Goal: Communication & Community: Answer question/provide support

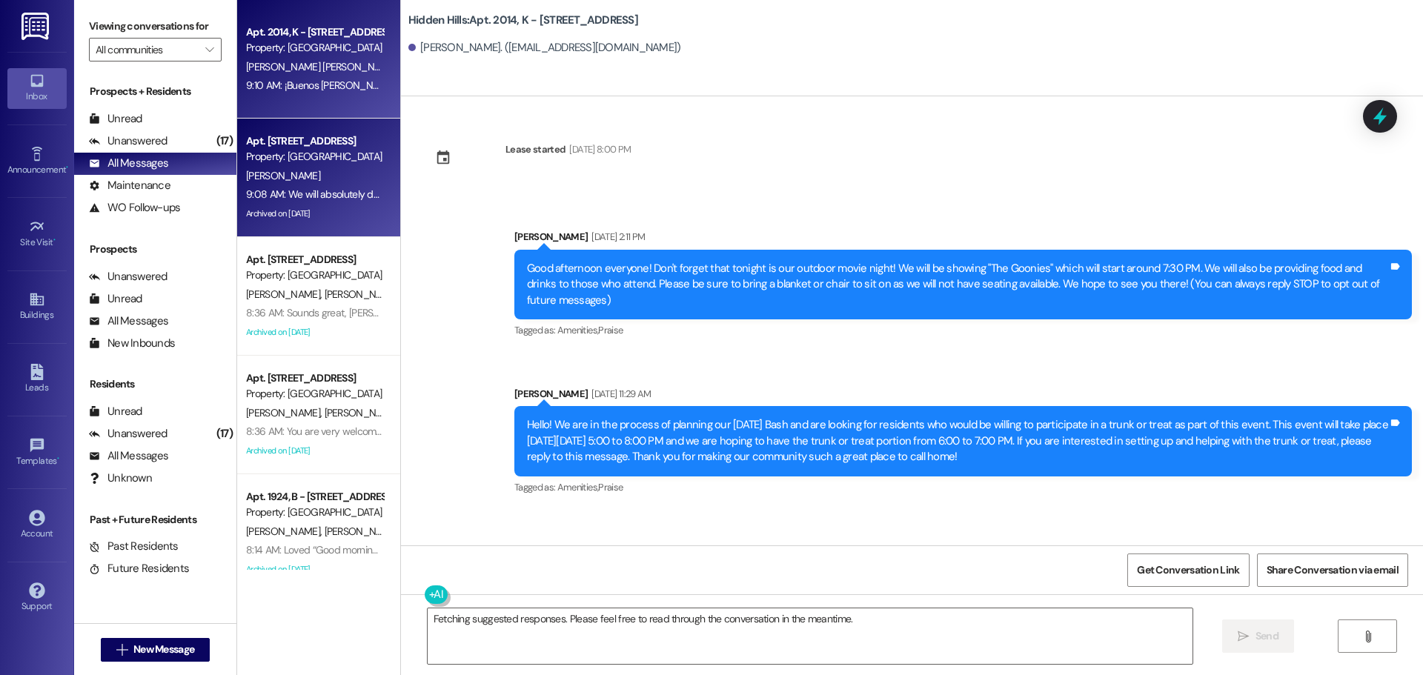
scroll to position [16923, 0]
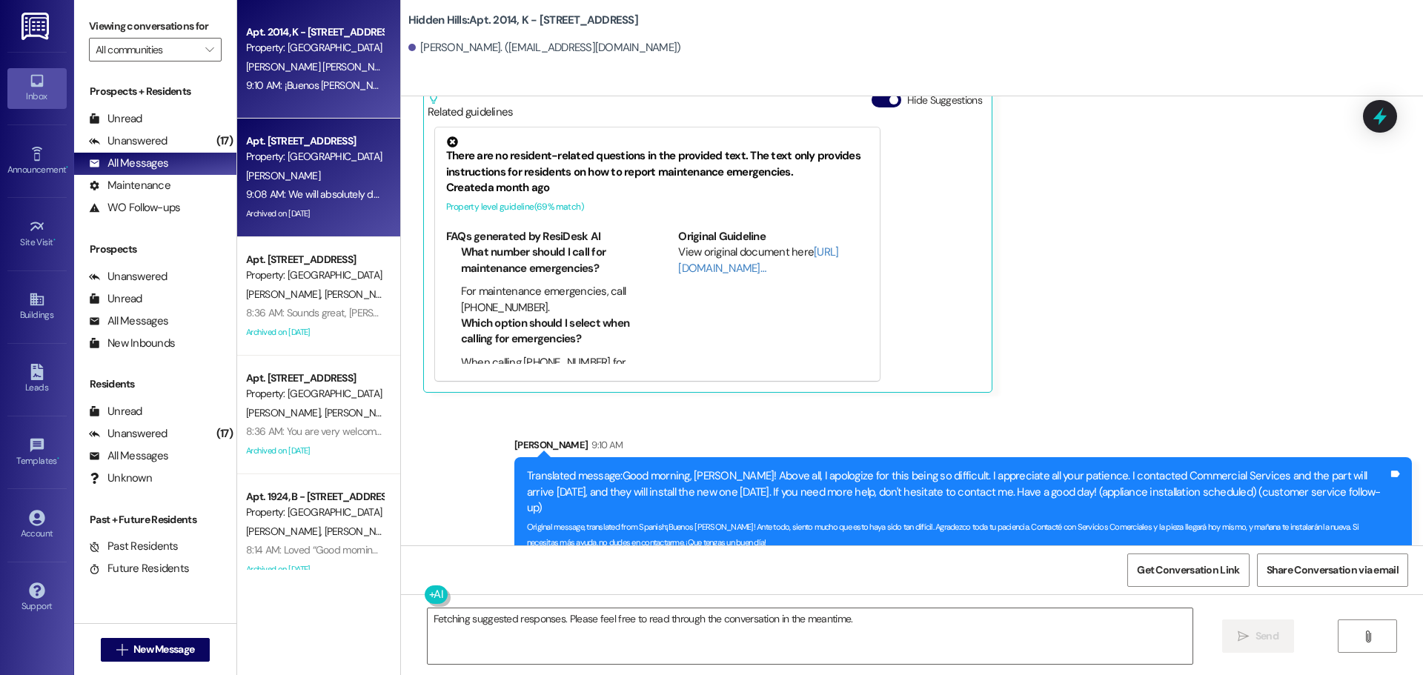
click at [306, 169] on div "[PERSON_NAME]" at bounding box center [315, 176] width 140 height 19
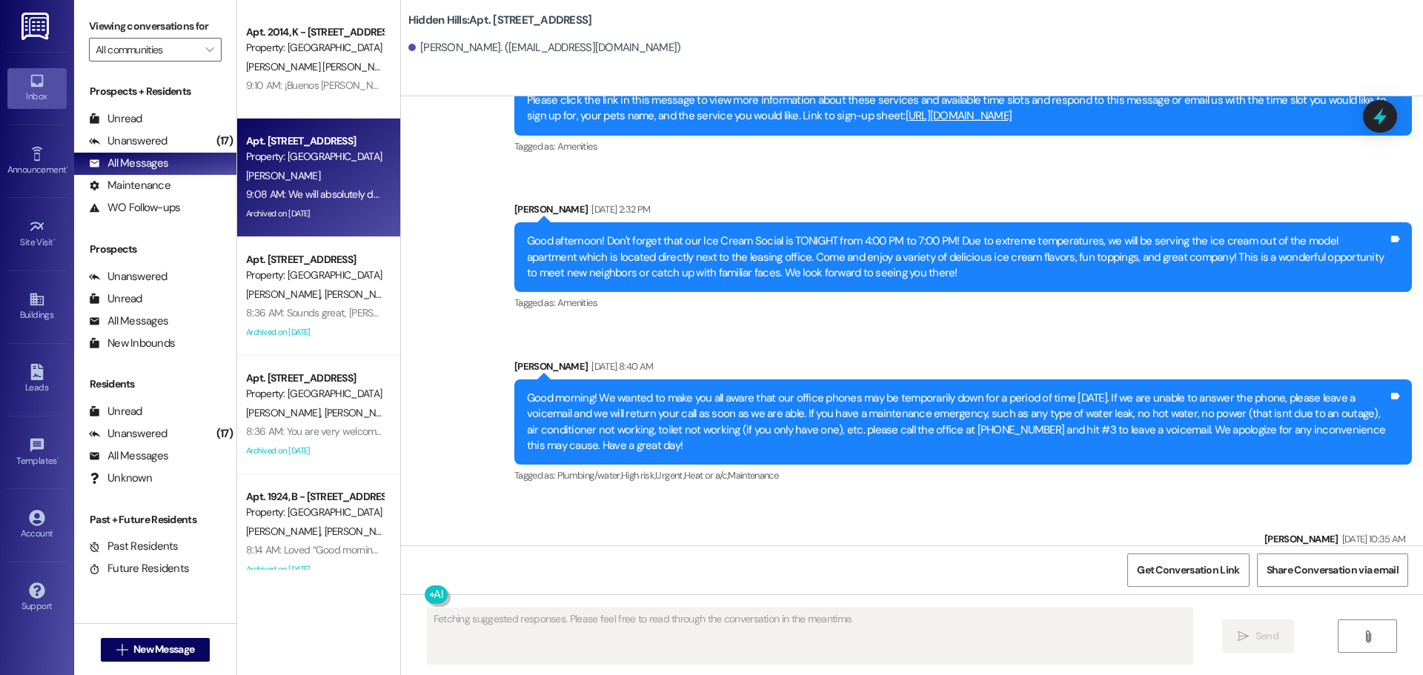
scroll to position [17936, 0]
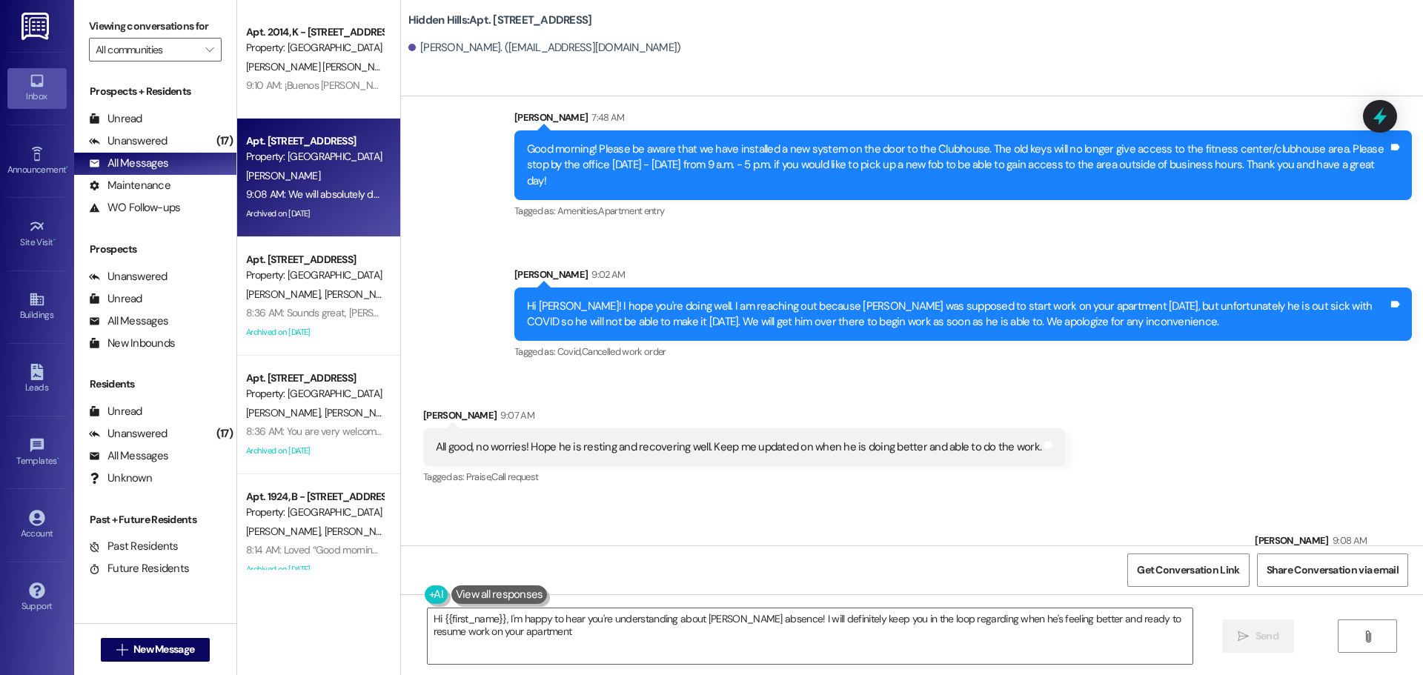
type textarea "Hi {{first_name}}, I'm happy to hear you're understanding about [PERSON_NAME] a…"
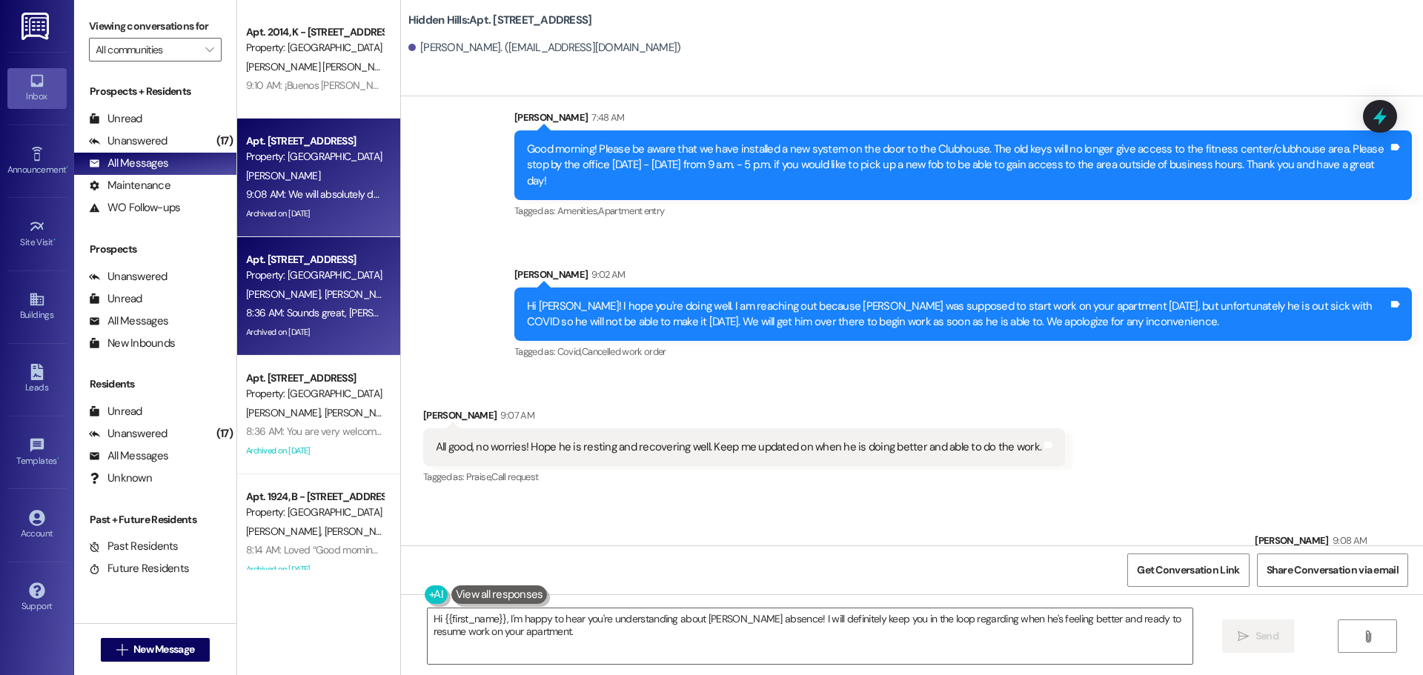
click at [312, 322] on div "8:36 AM: Sounds great, [PERSON_NAME]! You are welcome! 8:36 AM: Sounds great, […" at bounding box center [315, 313] width 140 height 19
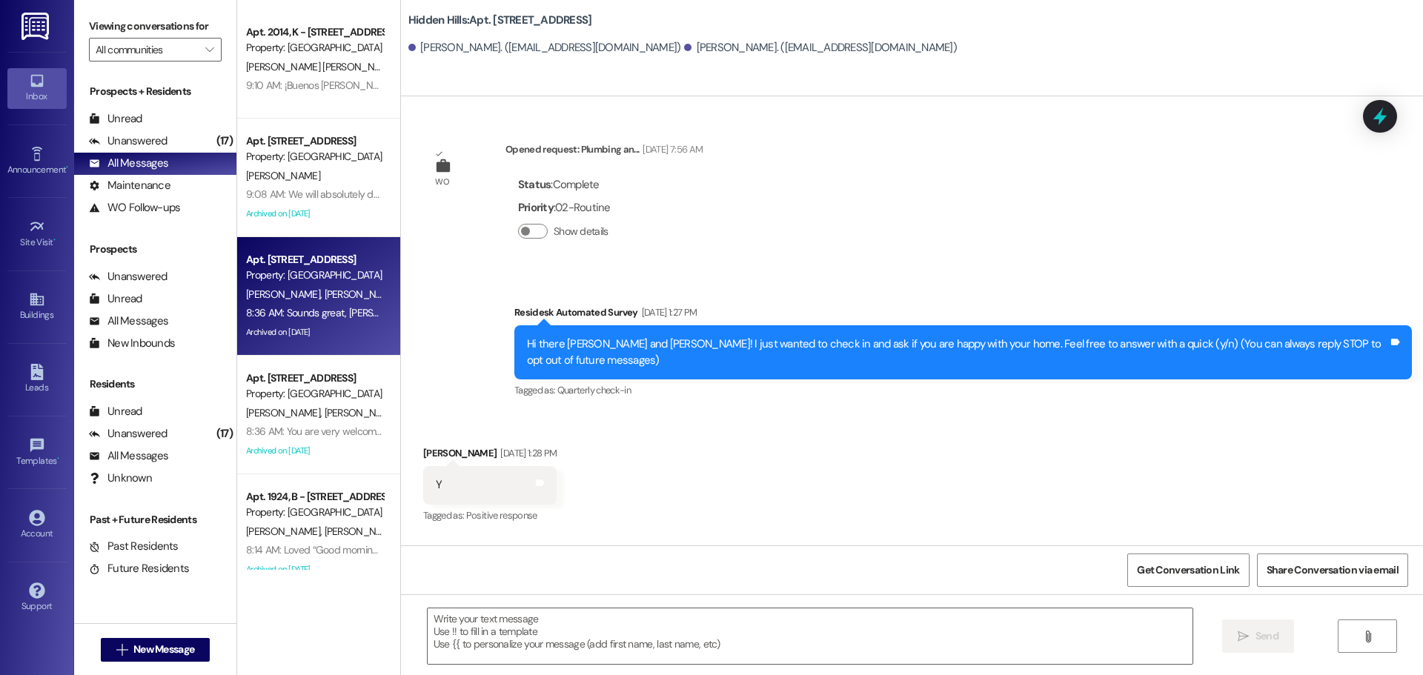
type textarea "Fetching suggested responses. Please feel free to read through the conversation…"
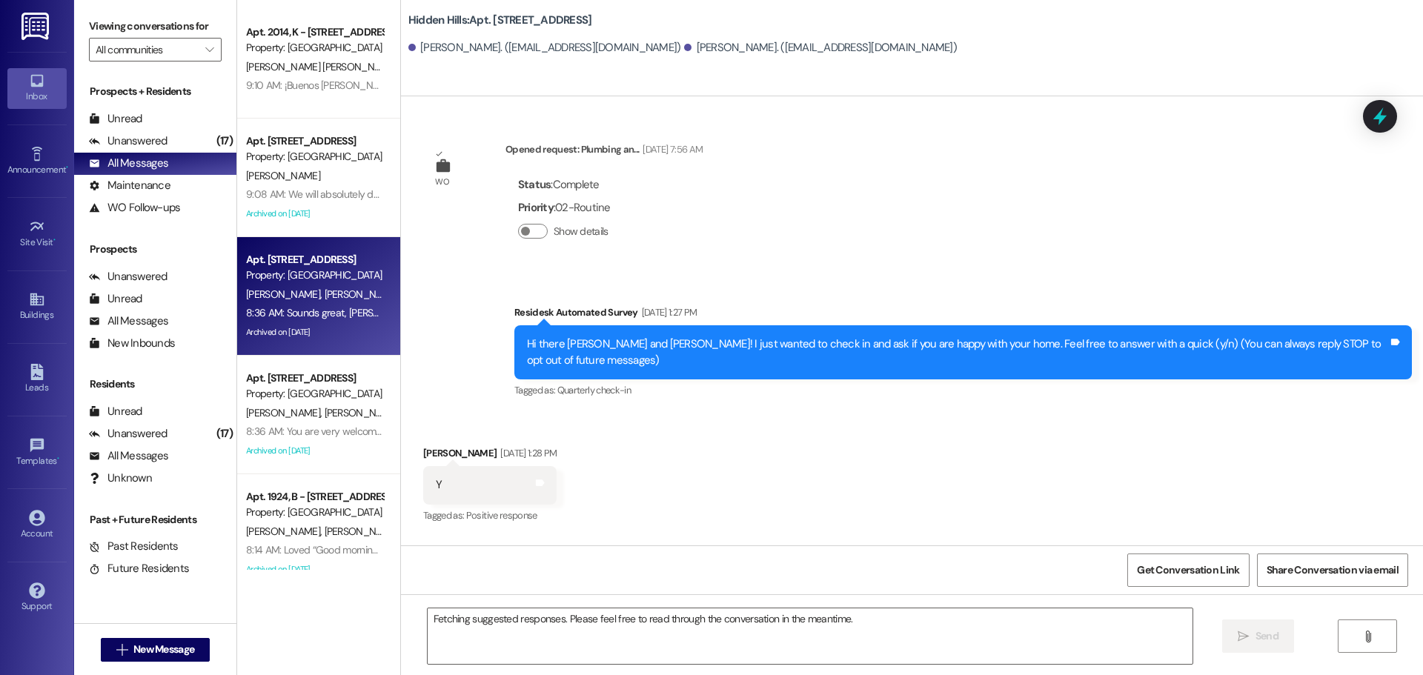
scroll to position [26842, 0]
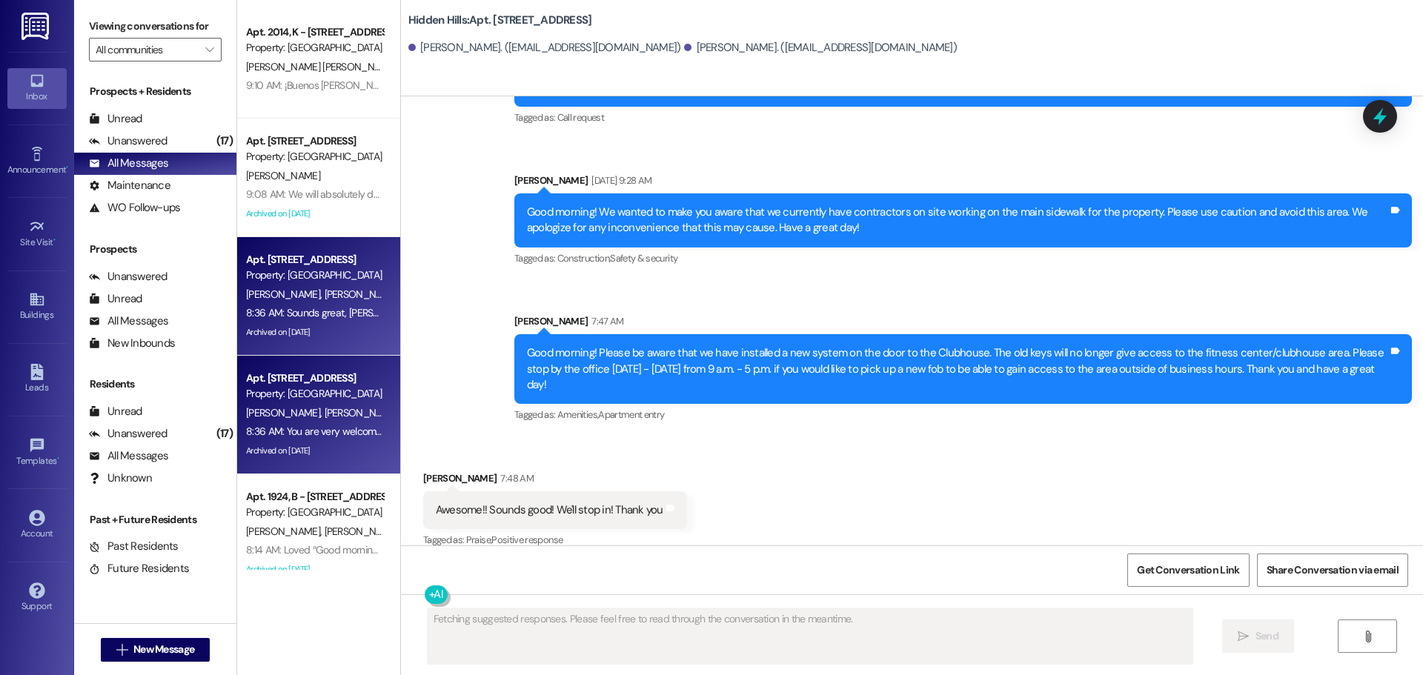
click at [339, 424] on div "8:36 AM: You are very welcome! 8:36 AM: You are very welcome!" at bounding box center [315, 431] width 140 height 19
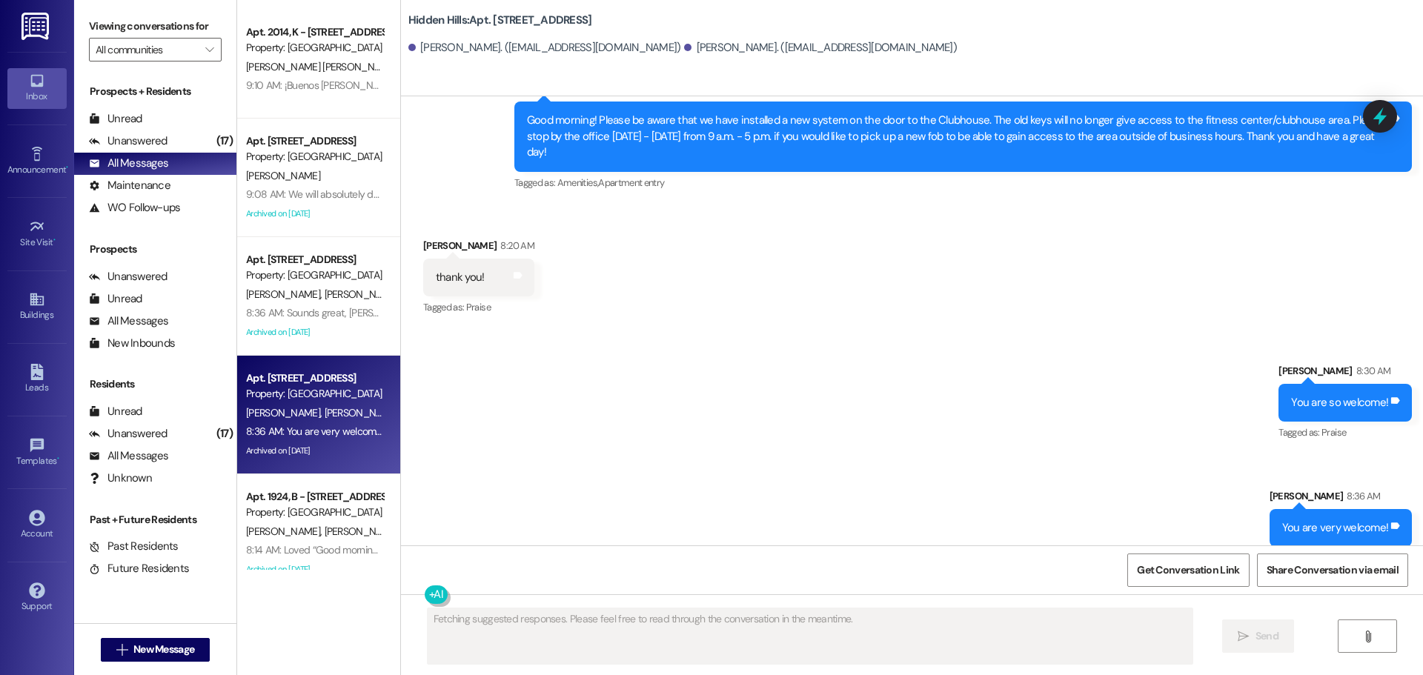
scroll to position [20982, 0]
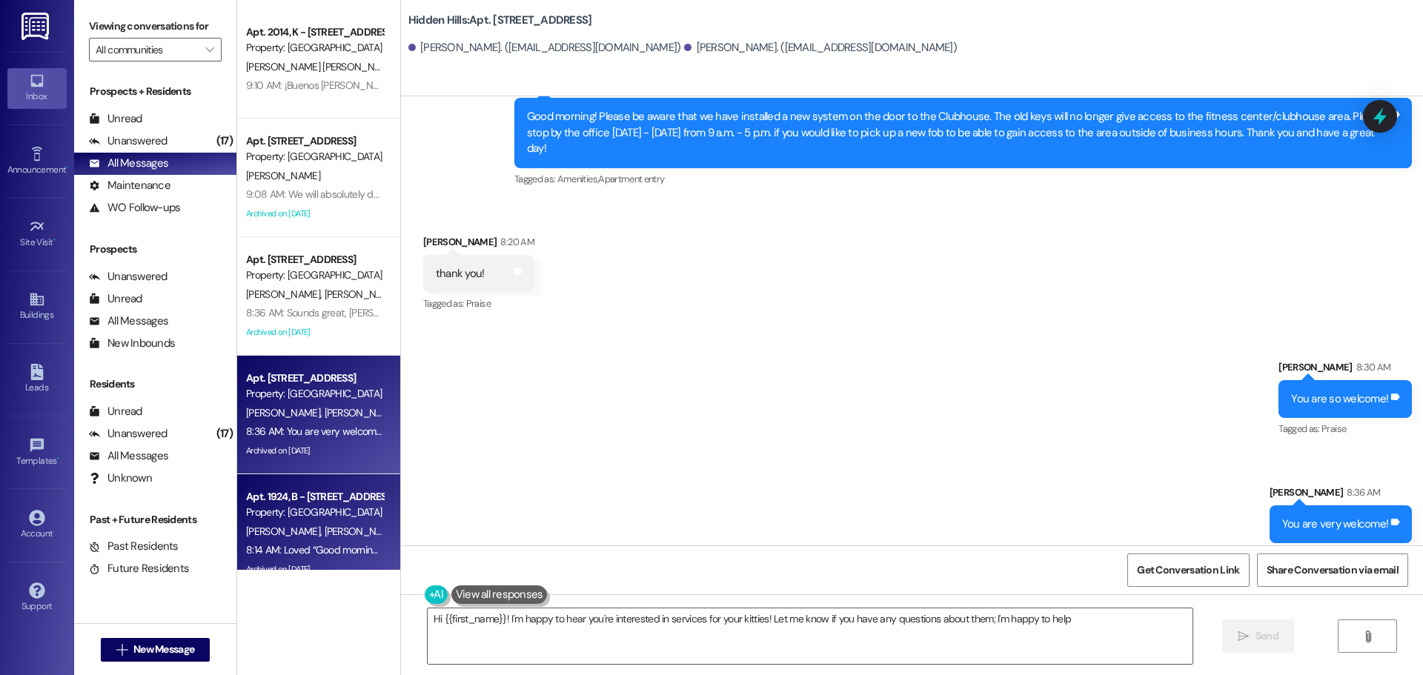
type textarea "Hi {{first_name}}! I'm happy to hear you're interested in services for your kit…"
click at [300, 517] on div "Property: [GEOGRAPHIC_DATA]" at bounding box center [314, 513] width 137 height 16
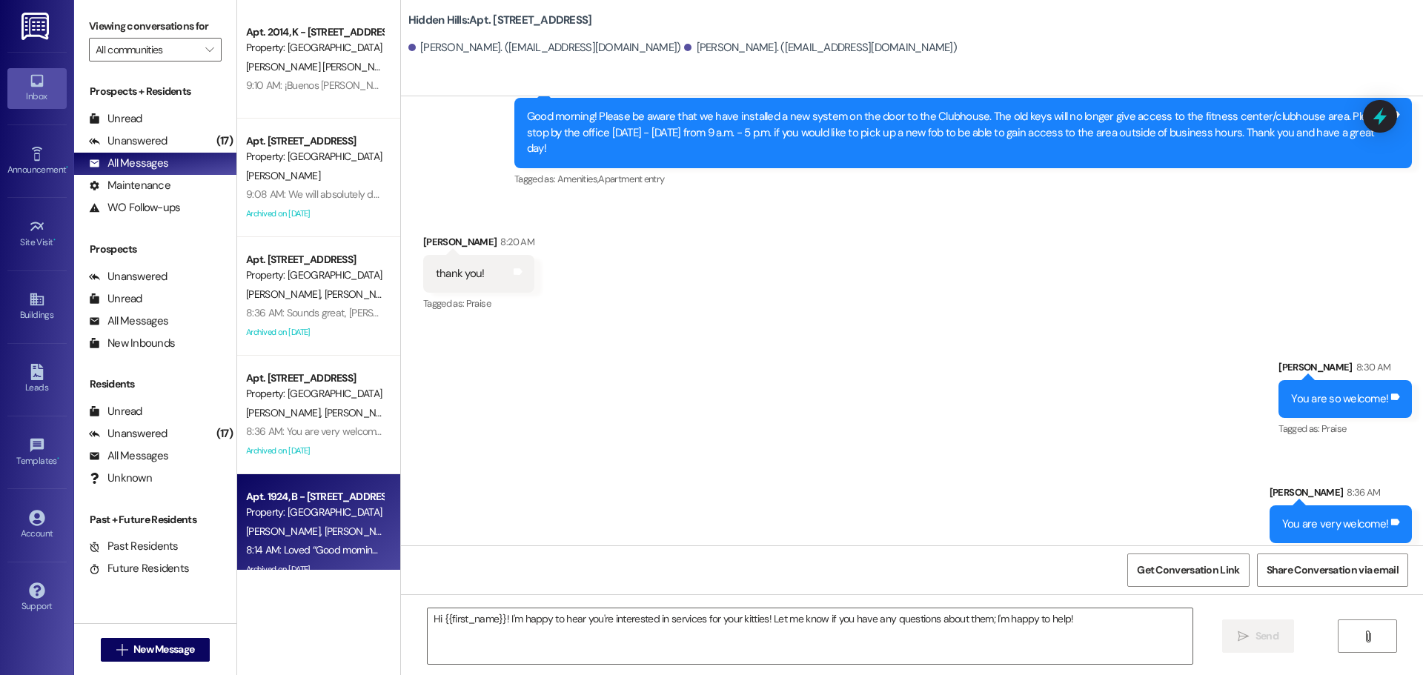
type textarea "Fetching suggested responses. Please feel free to read through the conversation…"
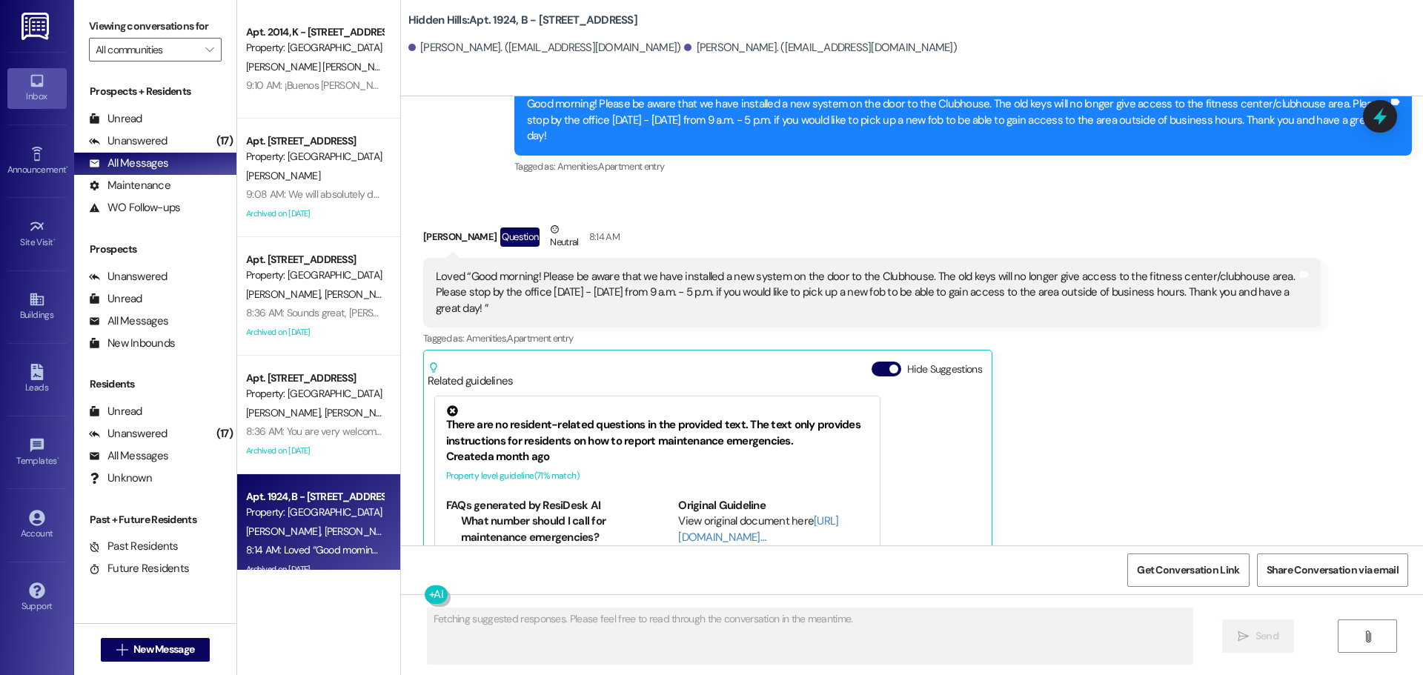
scroll to position [22364, 0]
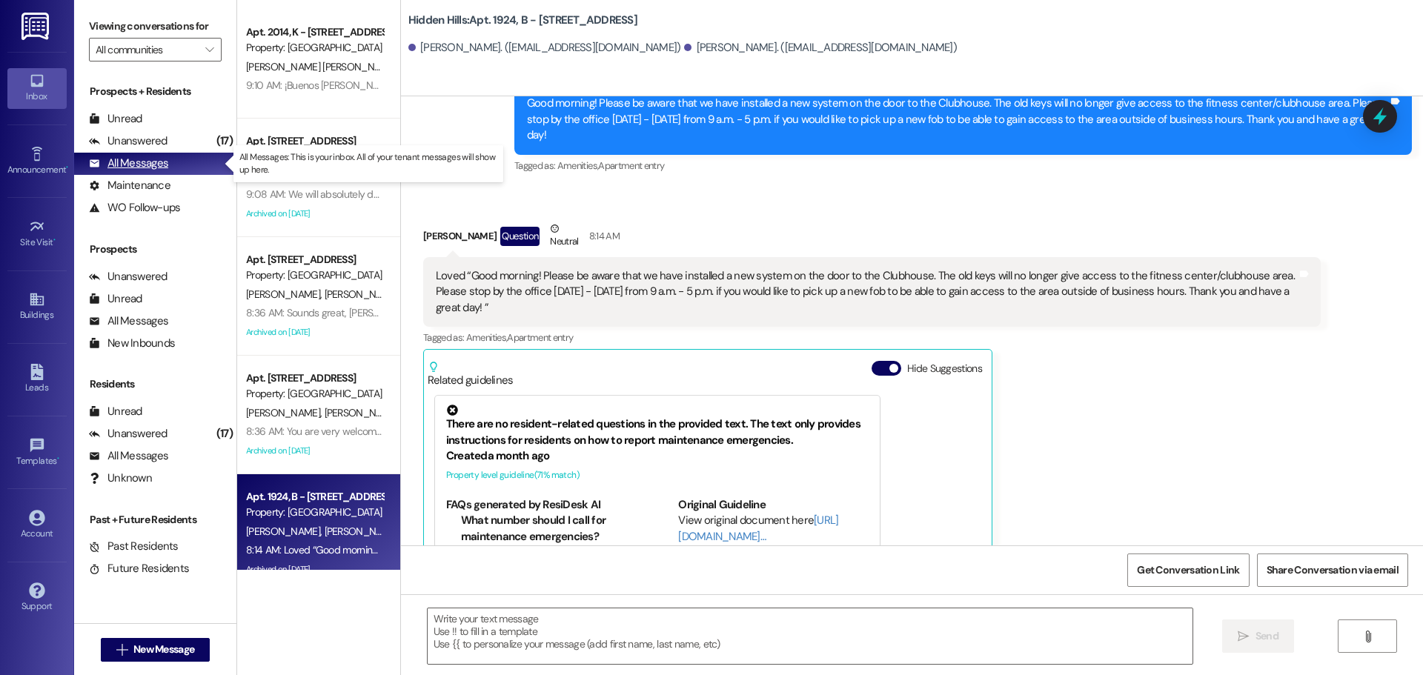
click at [153, 161] on div "All Messages" at bounding box center [128, 164] width 79 height 16
click at [19, 300] on link "Buildings" at bounding box center [36, 307] width 59 height 40
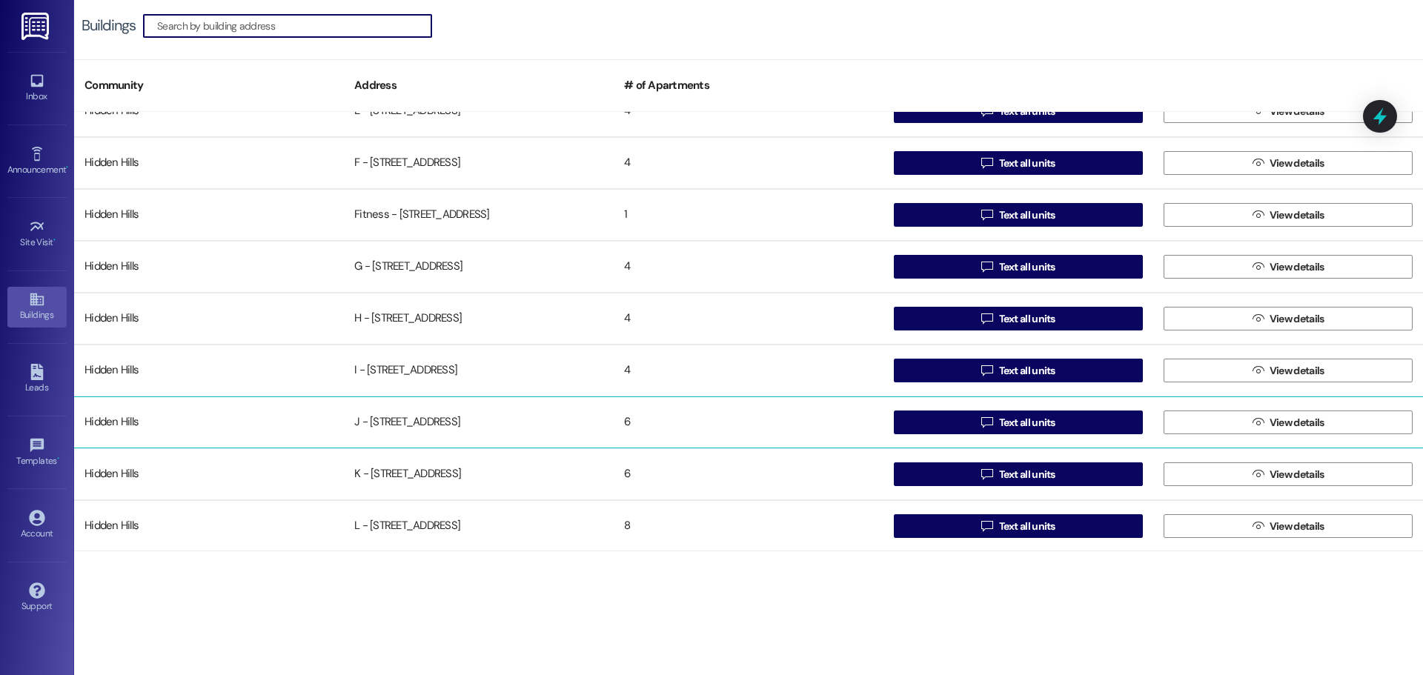
scroll to position [445, 0]
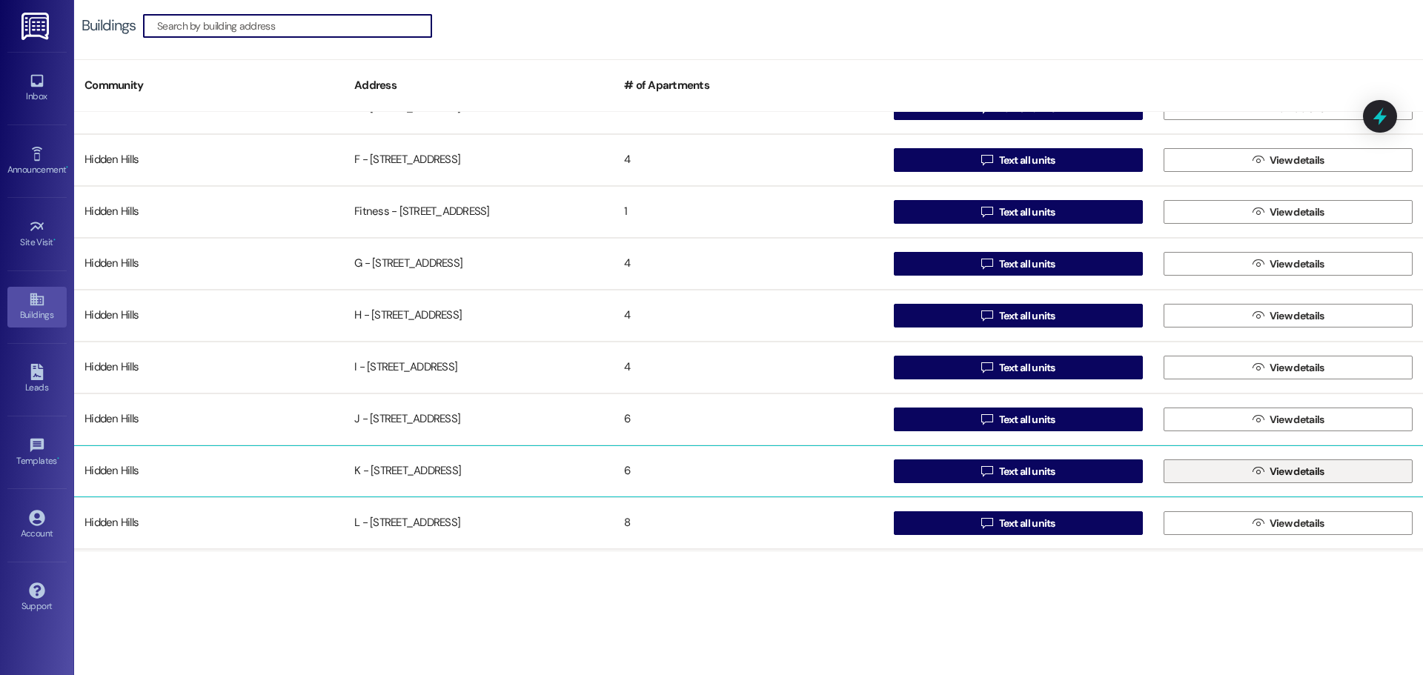
click at [1199, 474] on button " View details" at bounding box center [1288, 472] width 249 height 24
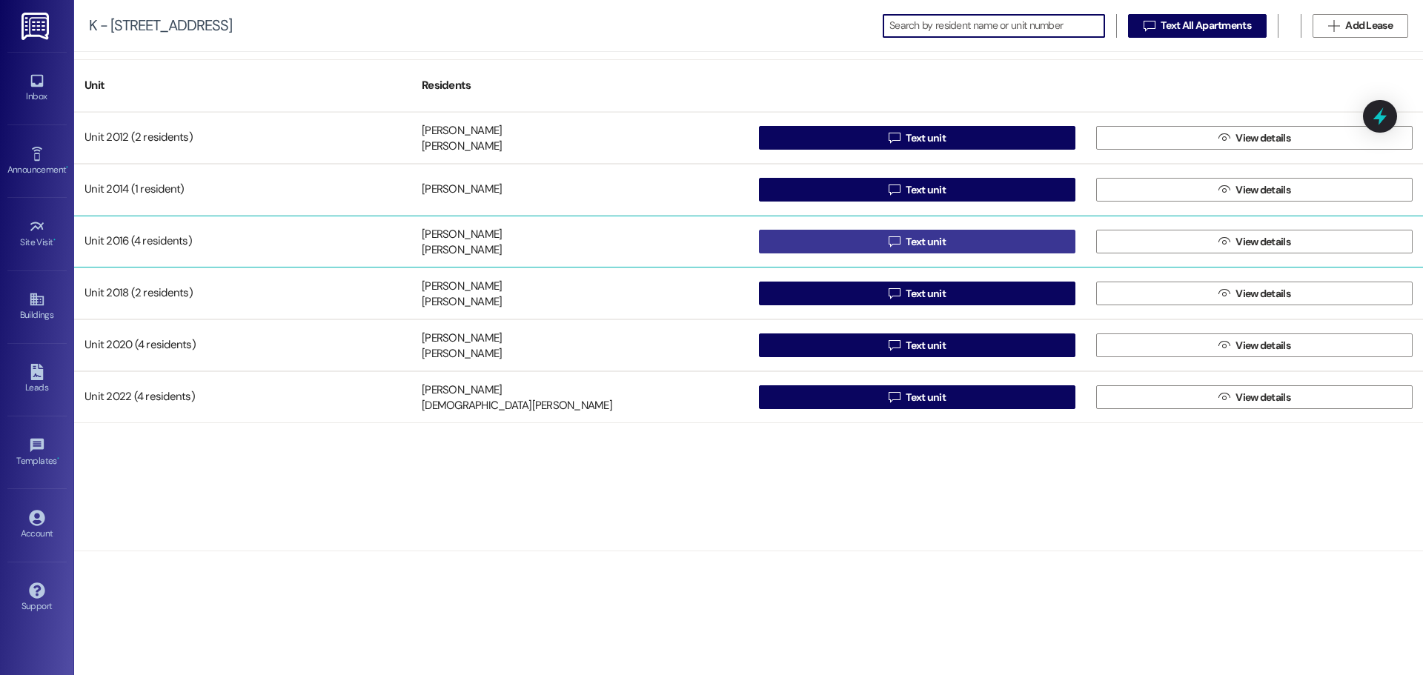
click at [879, 245] on button " Text unit" at bounding box center [917, 242] width 317 height 24
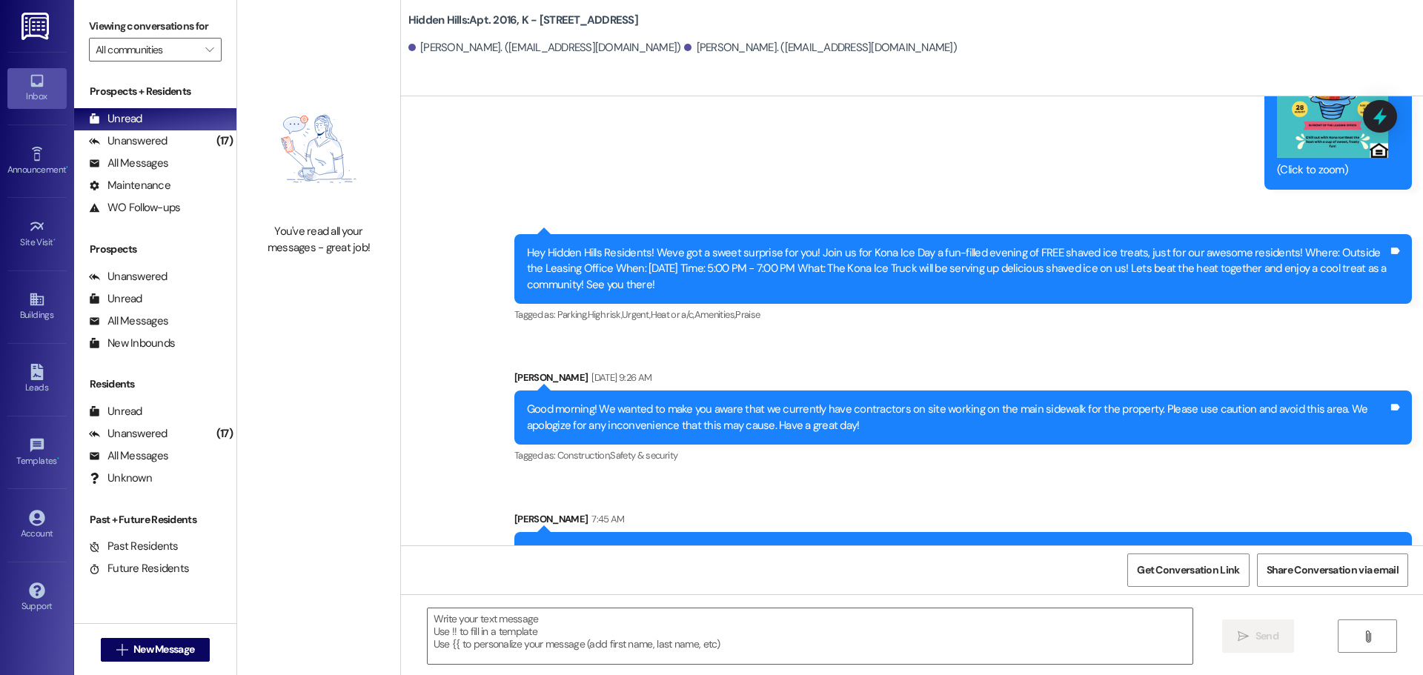
scroll to position [3784, 0]
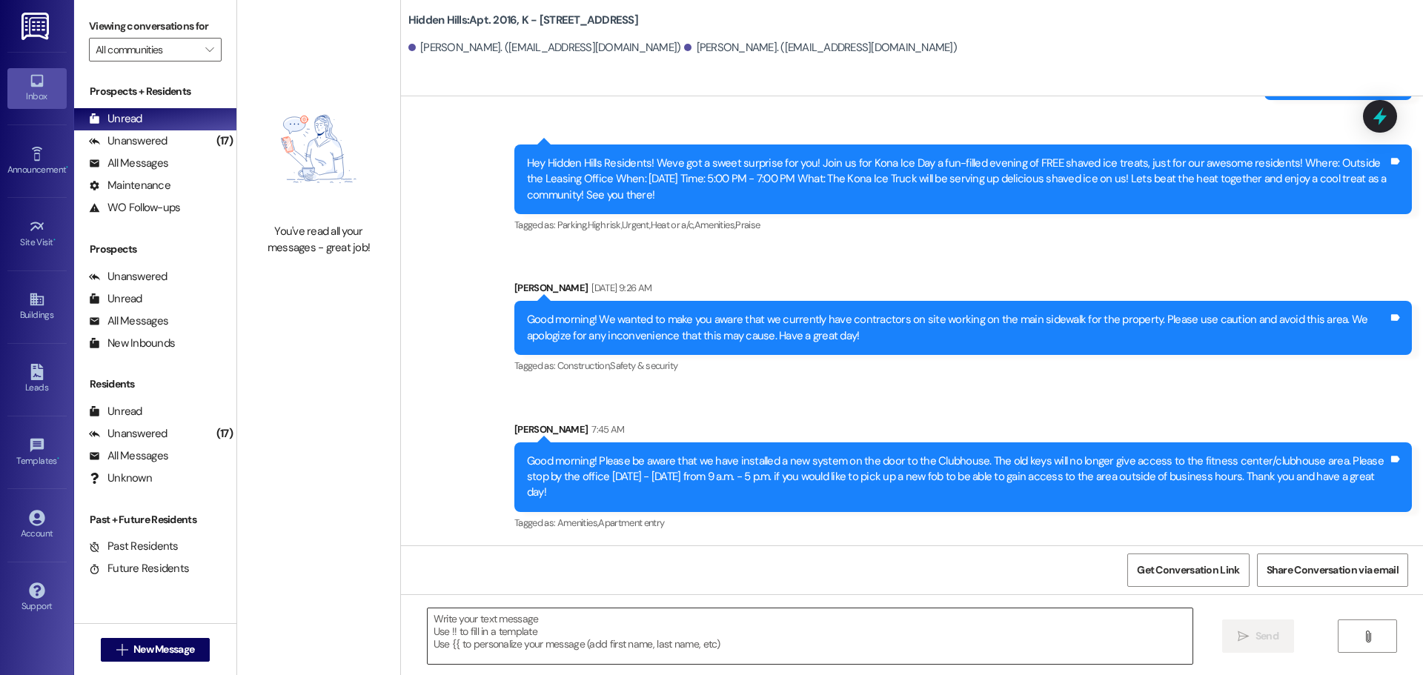
click at [551, 621] on textarea at bounding box center [810, 637] width 765 height 56
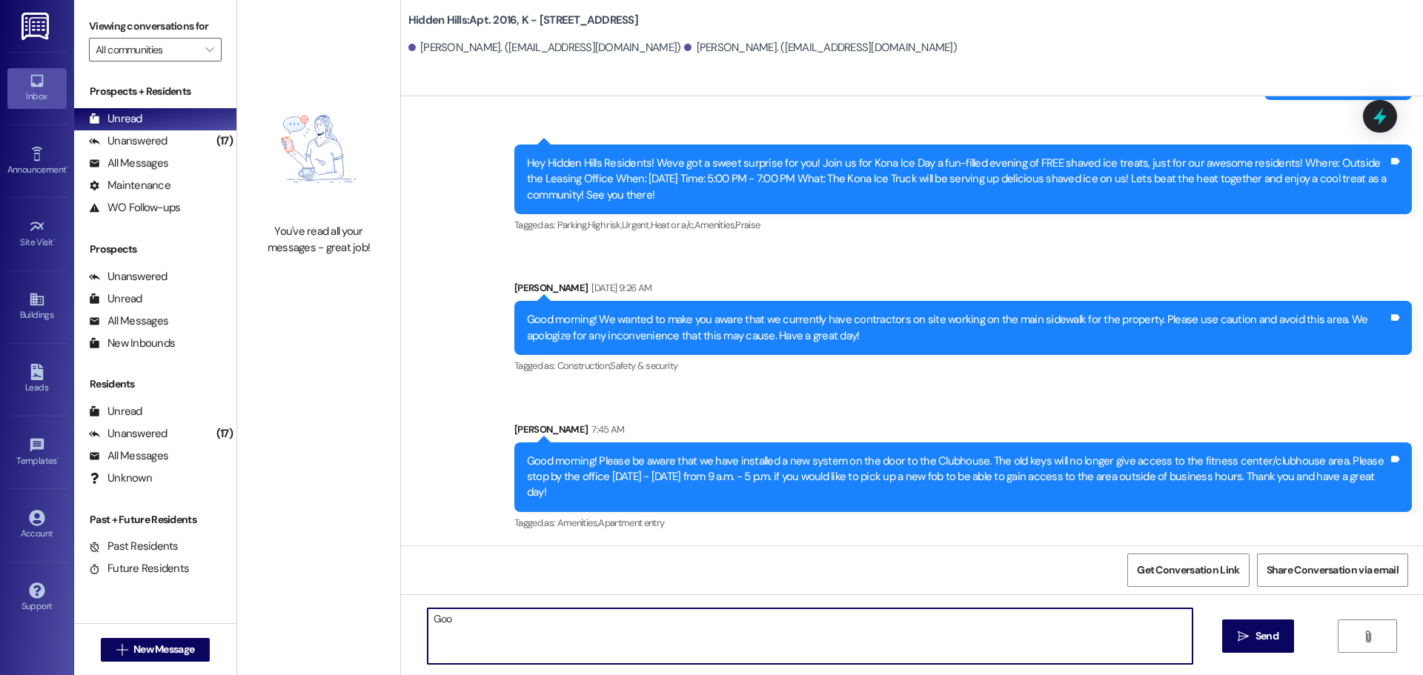
type textarea "Fetching suggested responses. Please feel free to read through the conversation…"
click at [551, 623] on textarea at bounding box center [810, 637] width 765 height 56
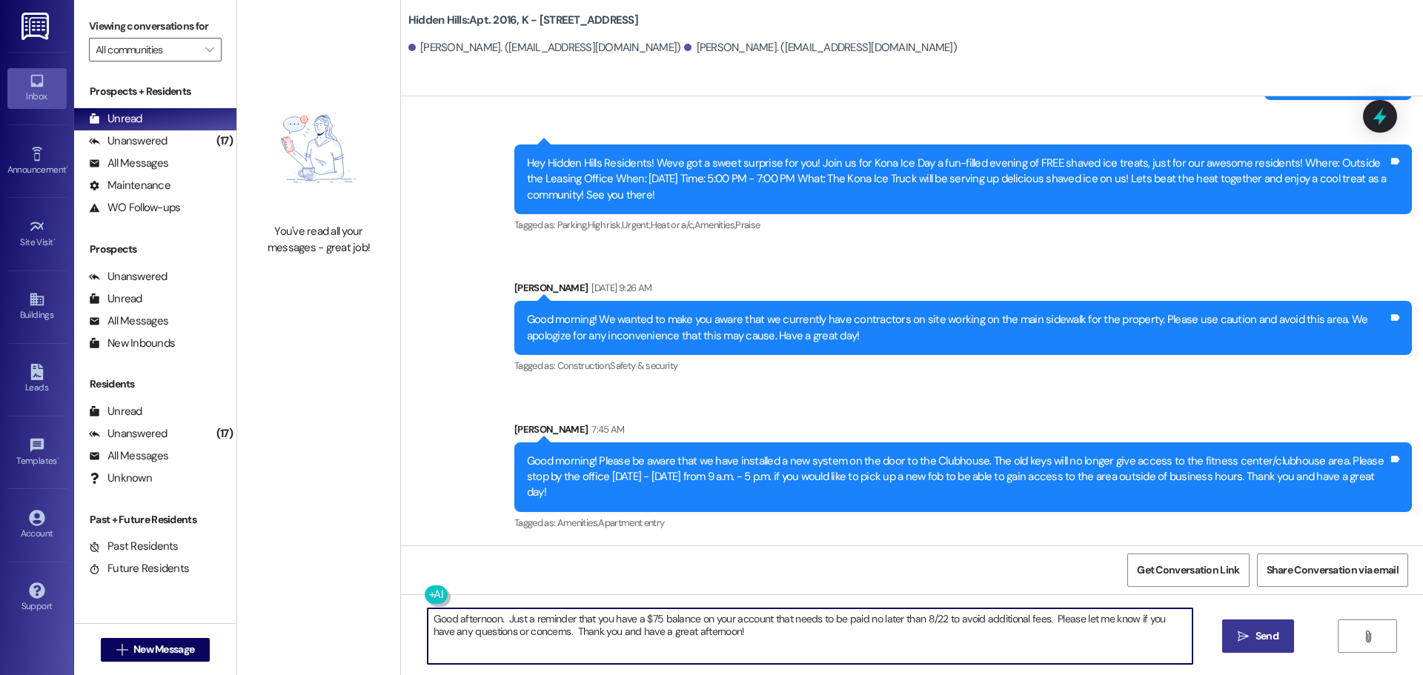
type textarea "Good afternoon. Just a reminder that you have a $75 balance on your account tha…"
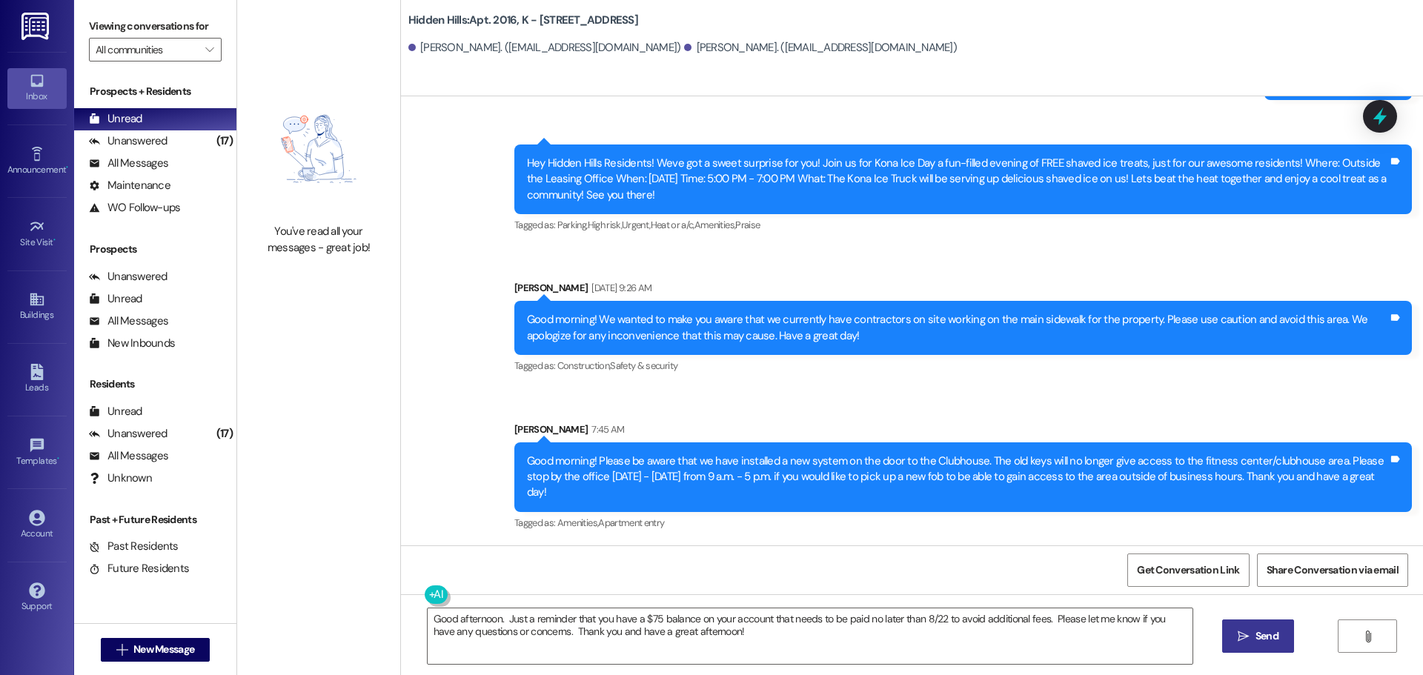
click at [1243, 632] on icon "" at bounding box center [1243, 637] width 11 height 12
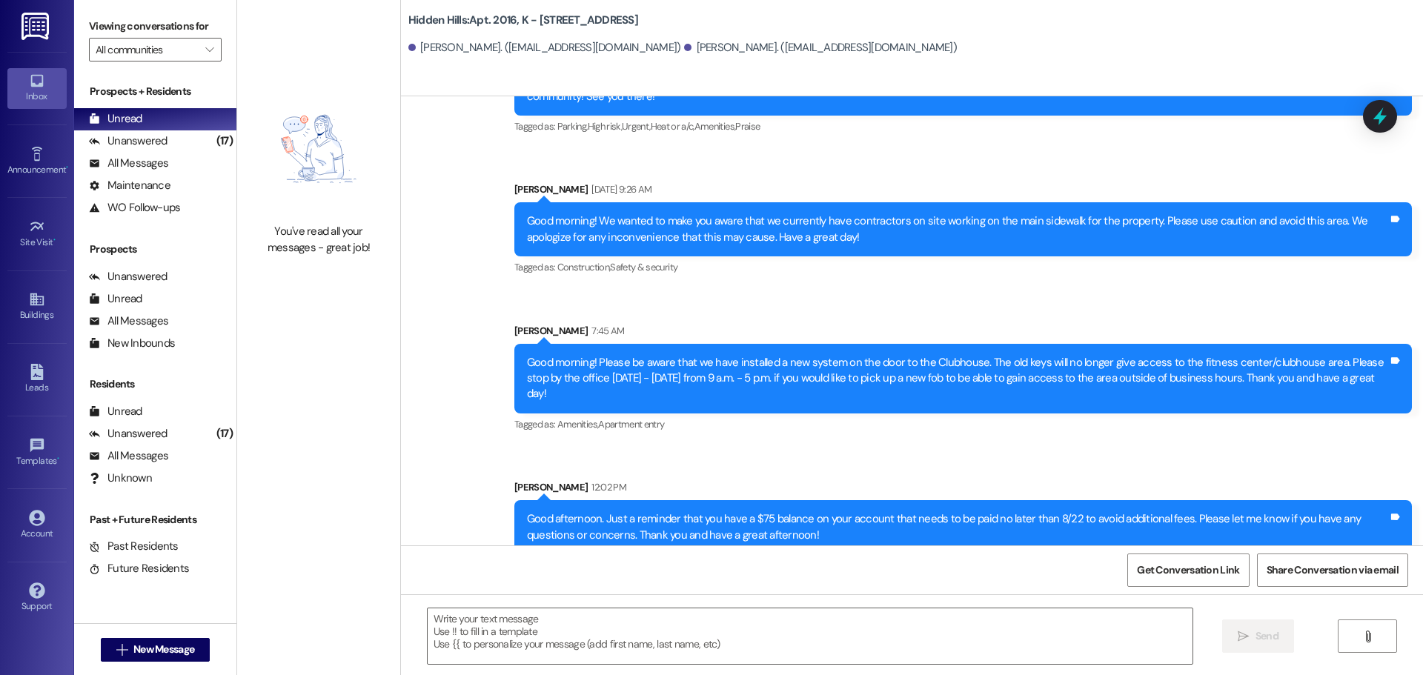
scroll to position [3903, 0]
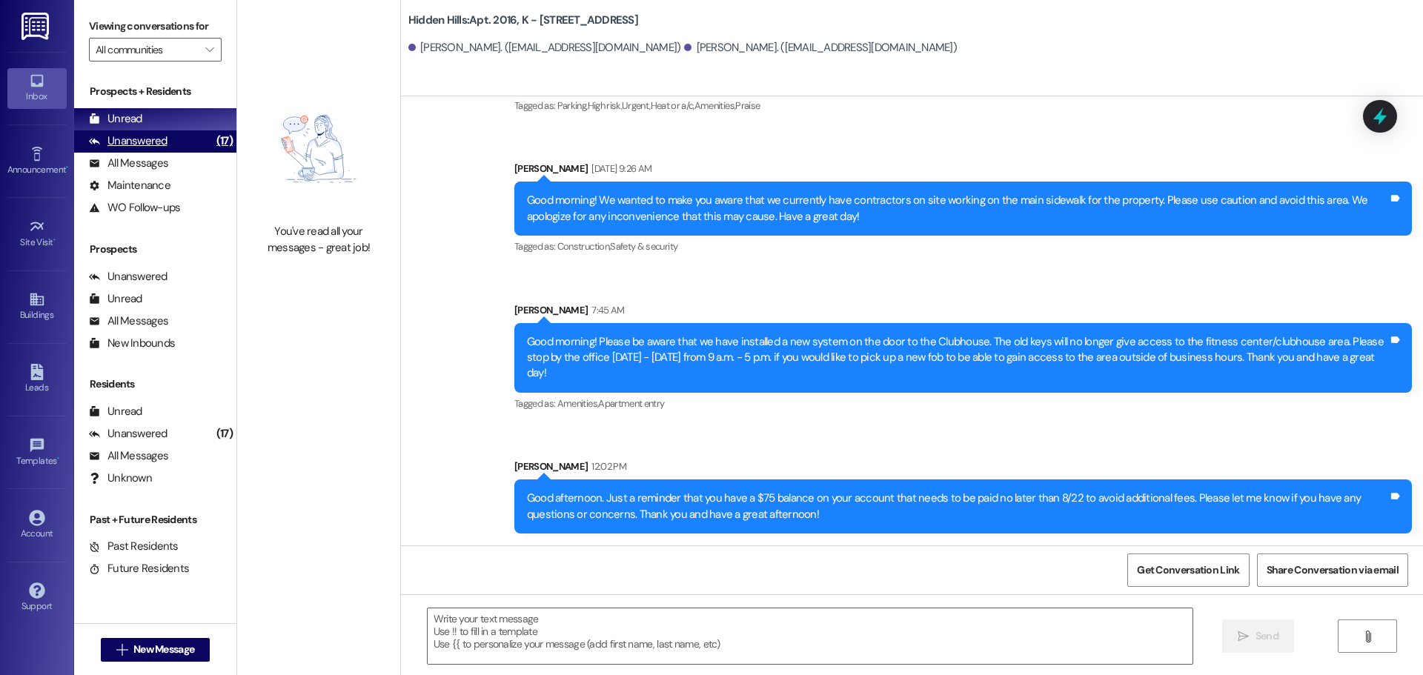
click at [153, 142] on div "Unanswered" at bounding box center [128, 141] width 79 height 16
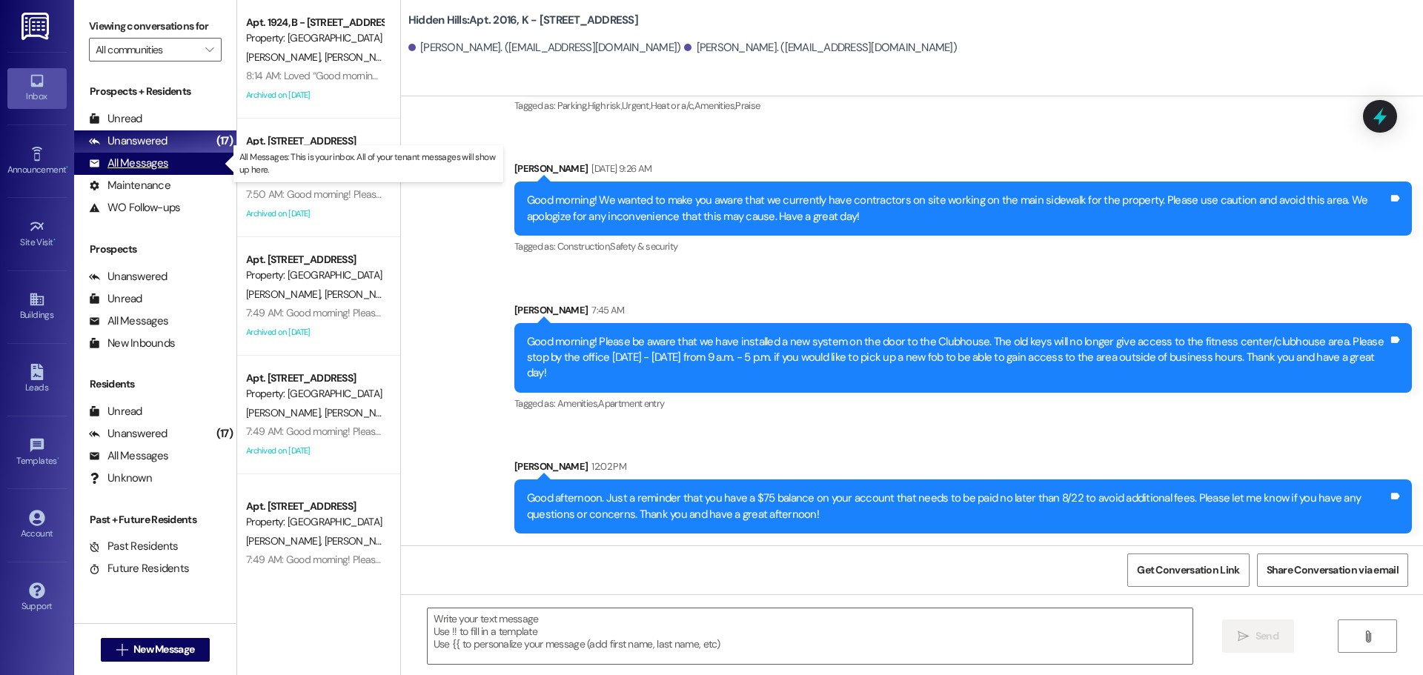
click at [149, 165] on div "All Messages" at bounding box center [128, 164] width 79 height 16
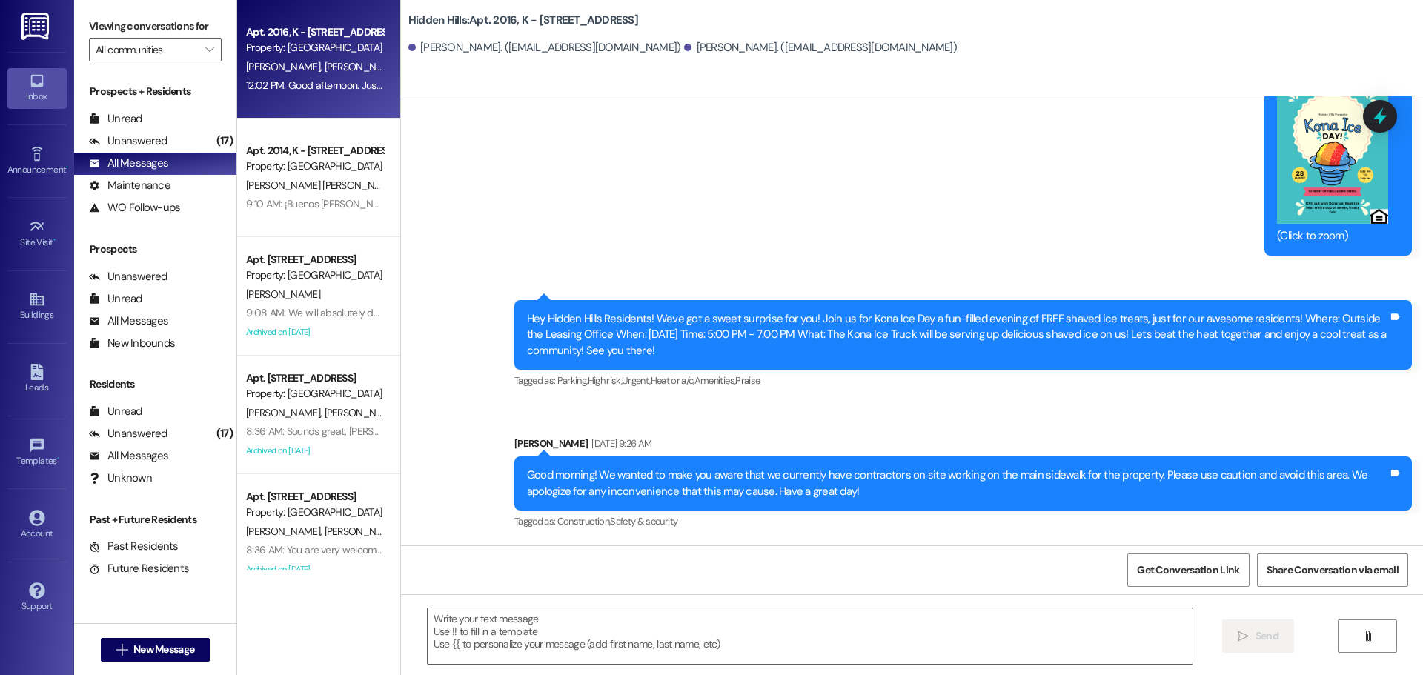
scroll to position [3925, 0]
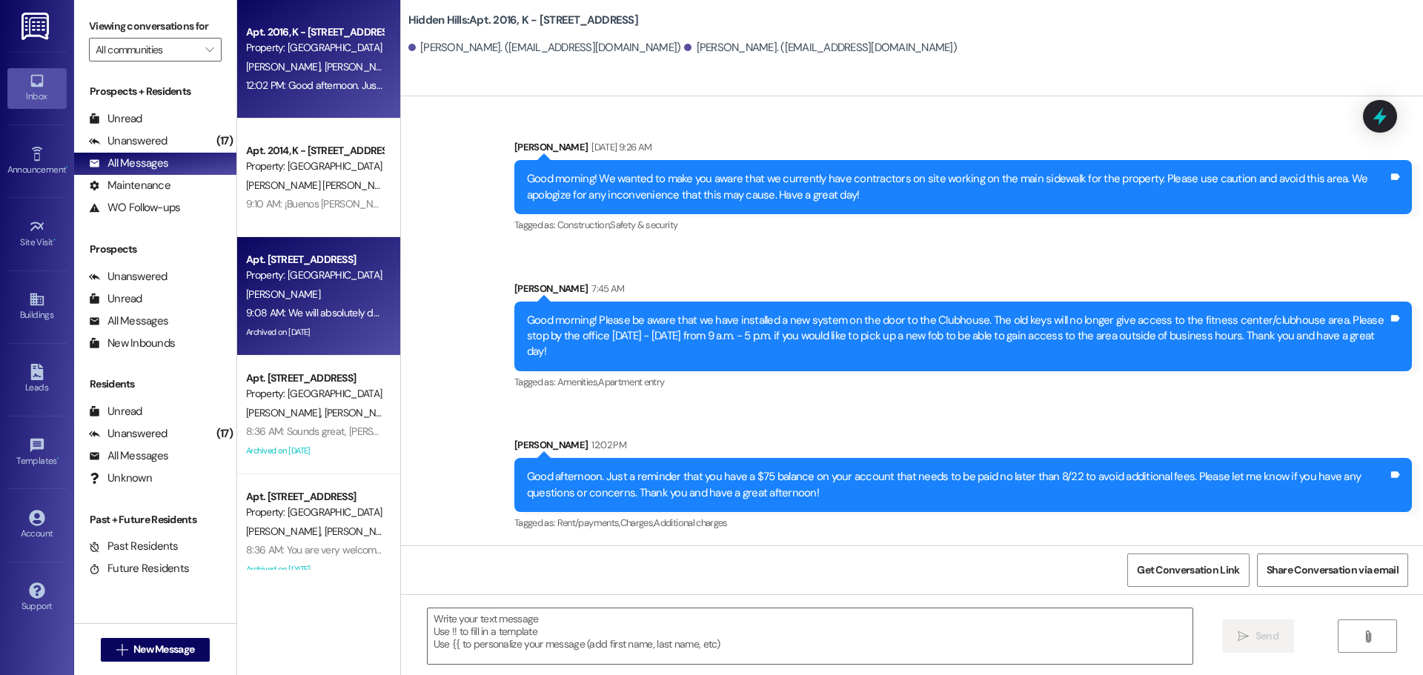
click at [322, 321] on div "9:08 AM: We will absolutely do that! 9:08 AM: We will absolutely do that!" at bounding box center [315, 313] width 140 height 19
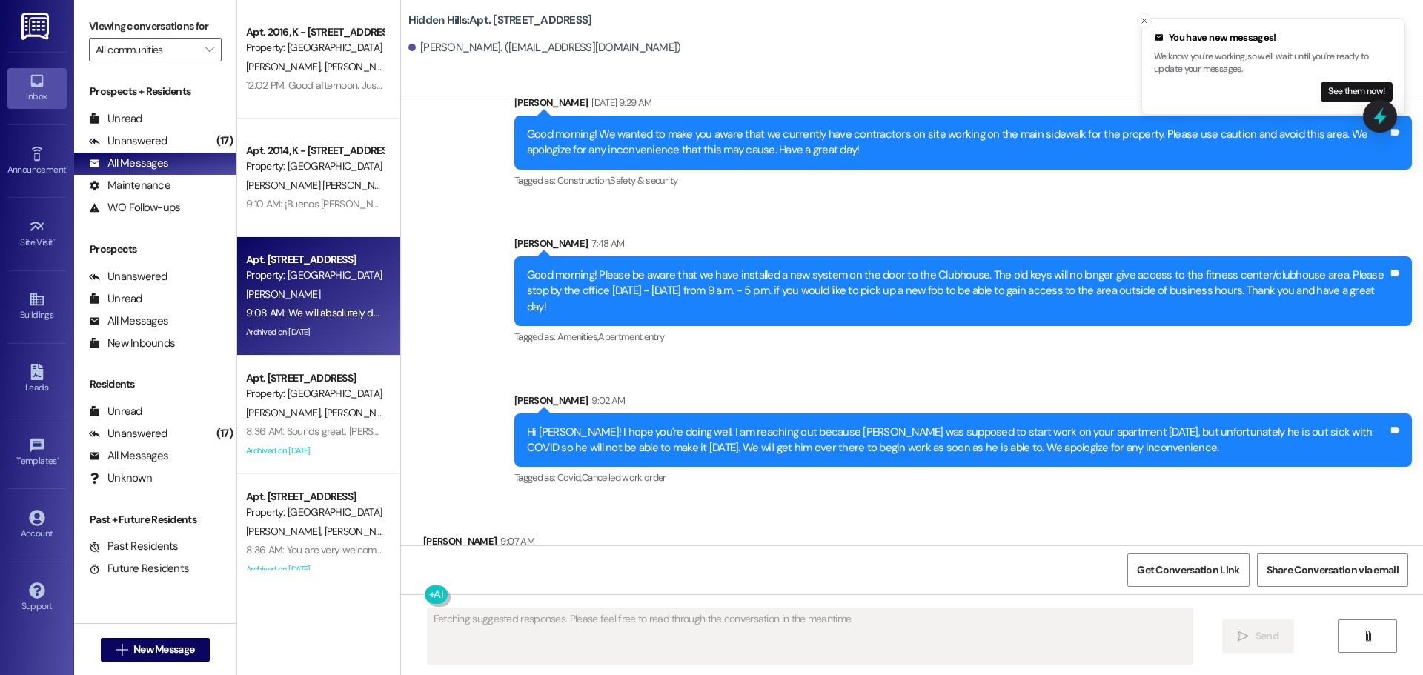
scroll to position [17936, 0]
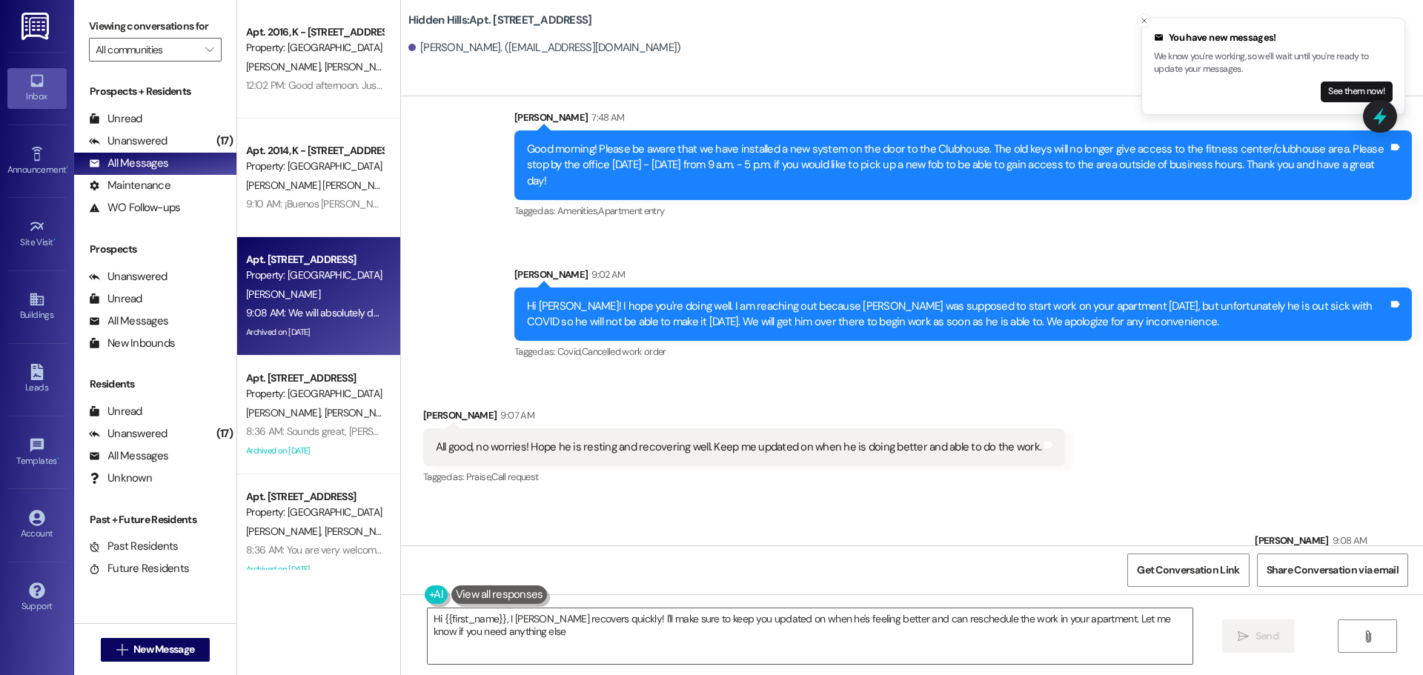
type textarea "Hi {{first_name}}, I [PERSON_NAME] recovers quickly! I'll make sure to keep you…"
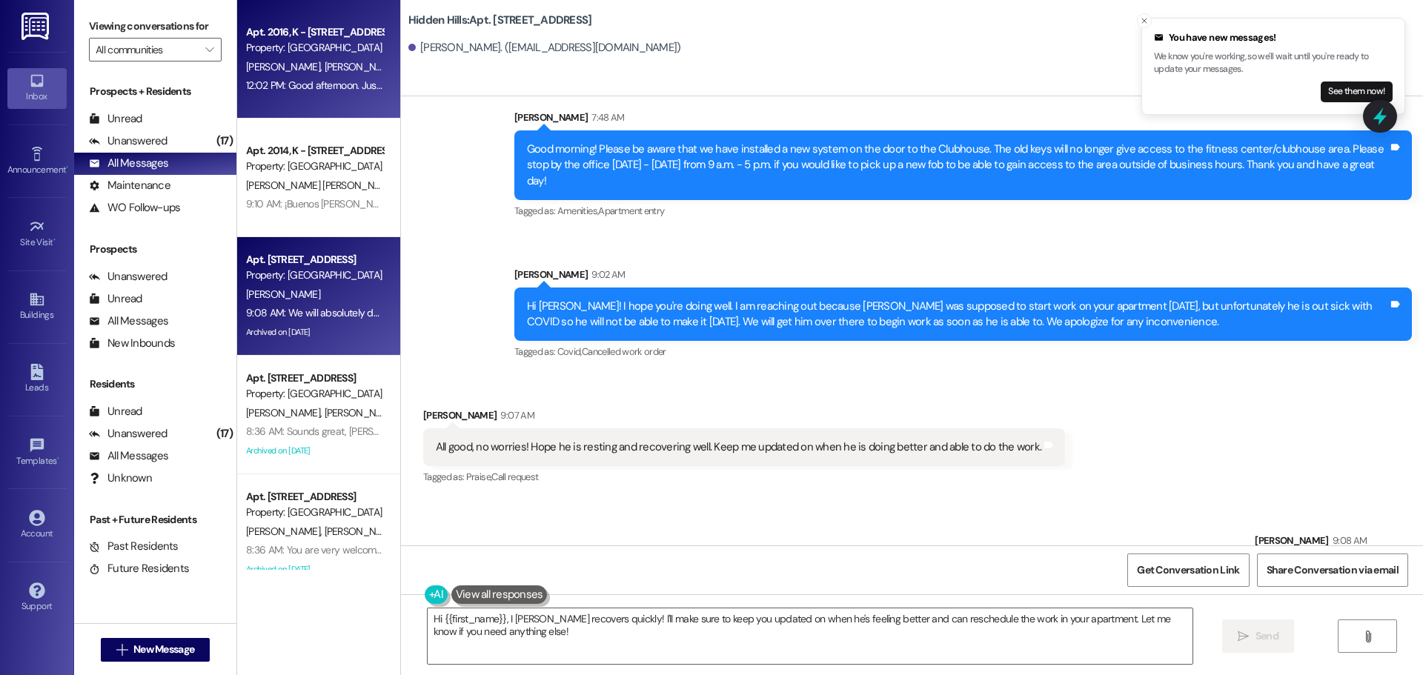
click at [294, 79] on div "12:02 PM: Good afternoon. Just a reminder that you have a $75 balance on your a…" at bounding box center [786, 85] width 1081 height 13
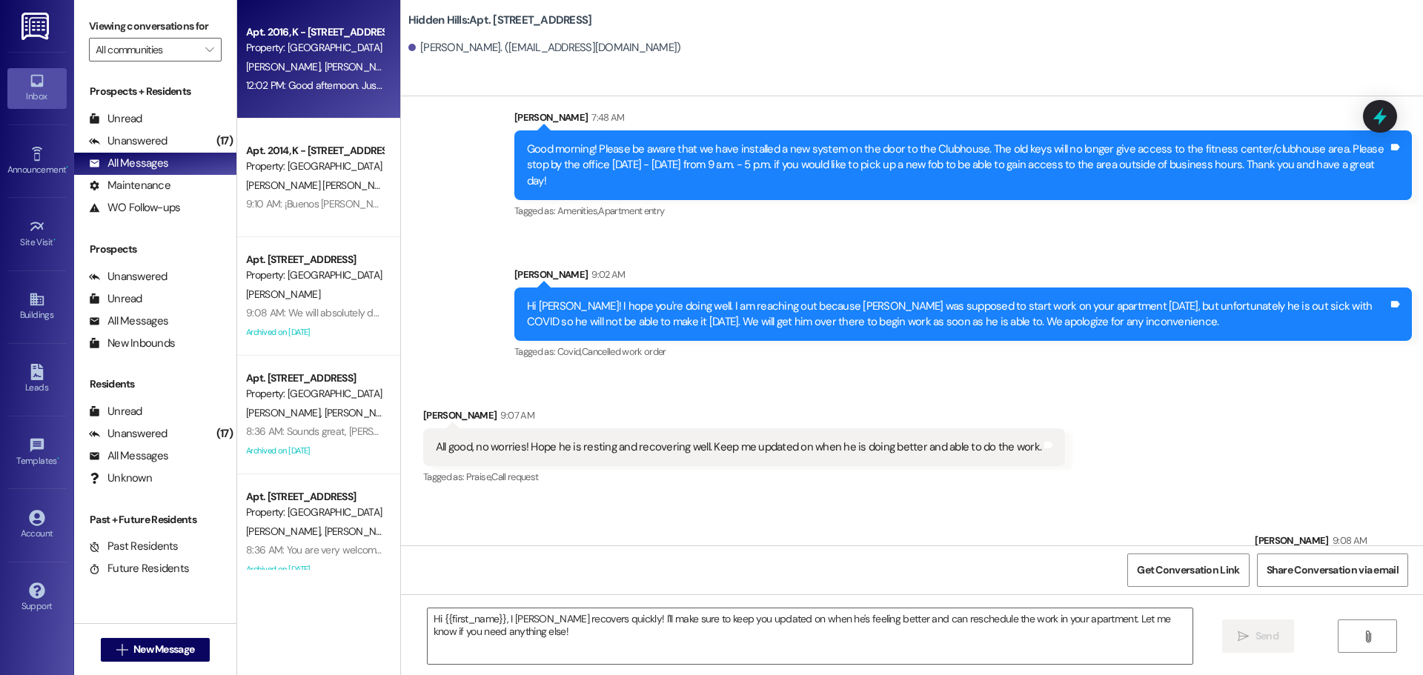
type textarea "Fetching suggested responses. Please feel free to read through the conversation…"
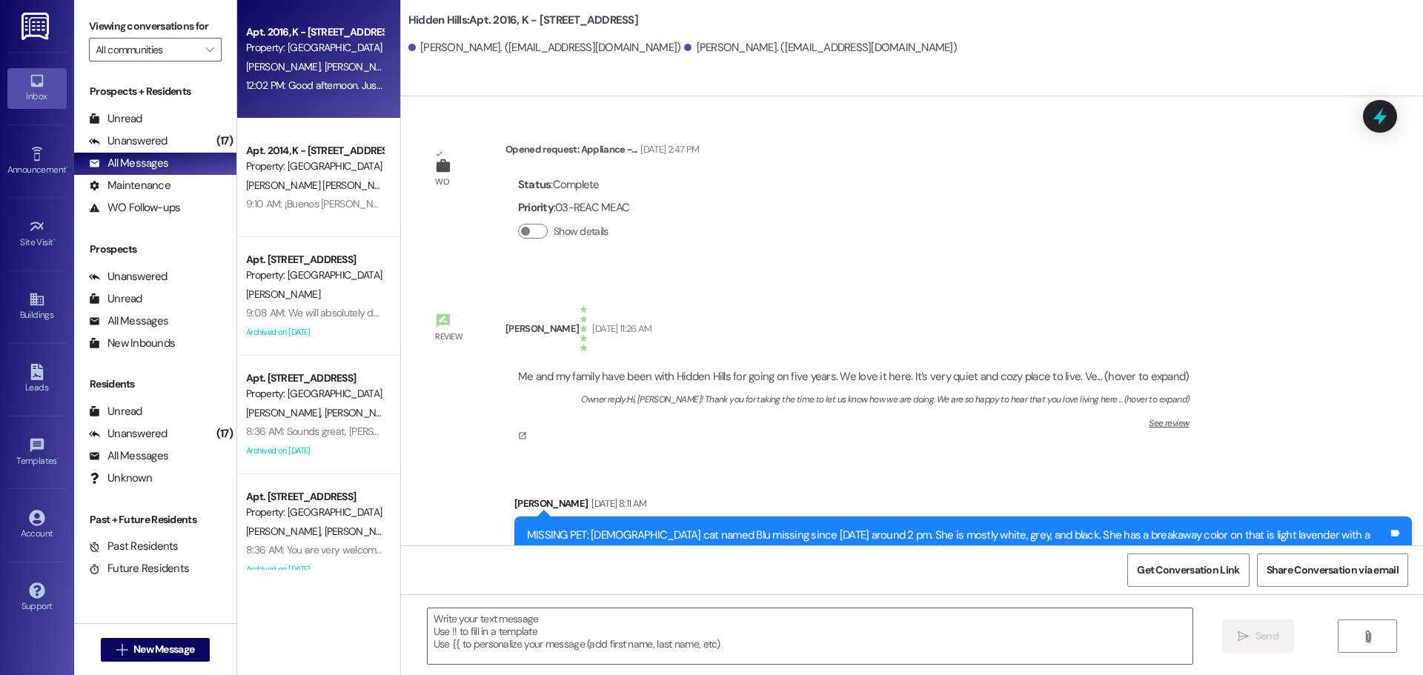
type textarea "Fetching suggested responses. Please feel free to read through the conversation…"
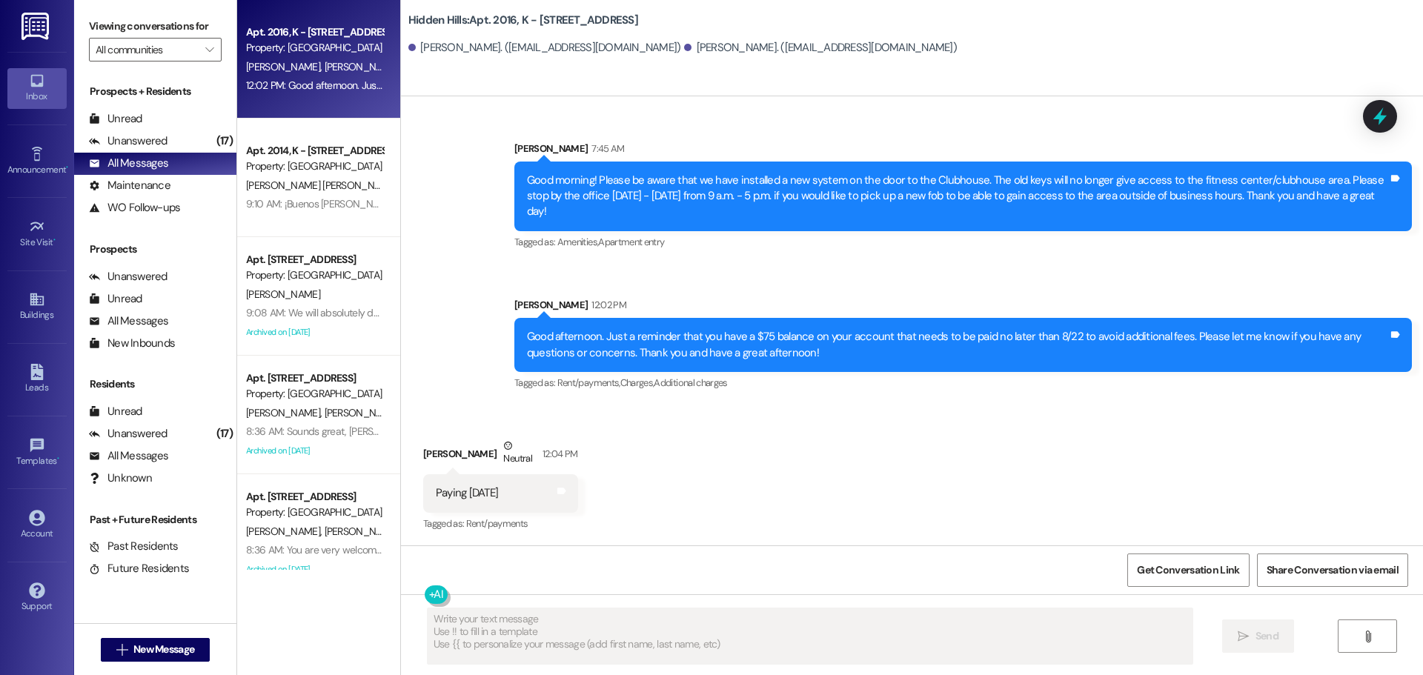
scroll to position [4066, 0]
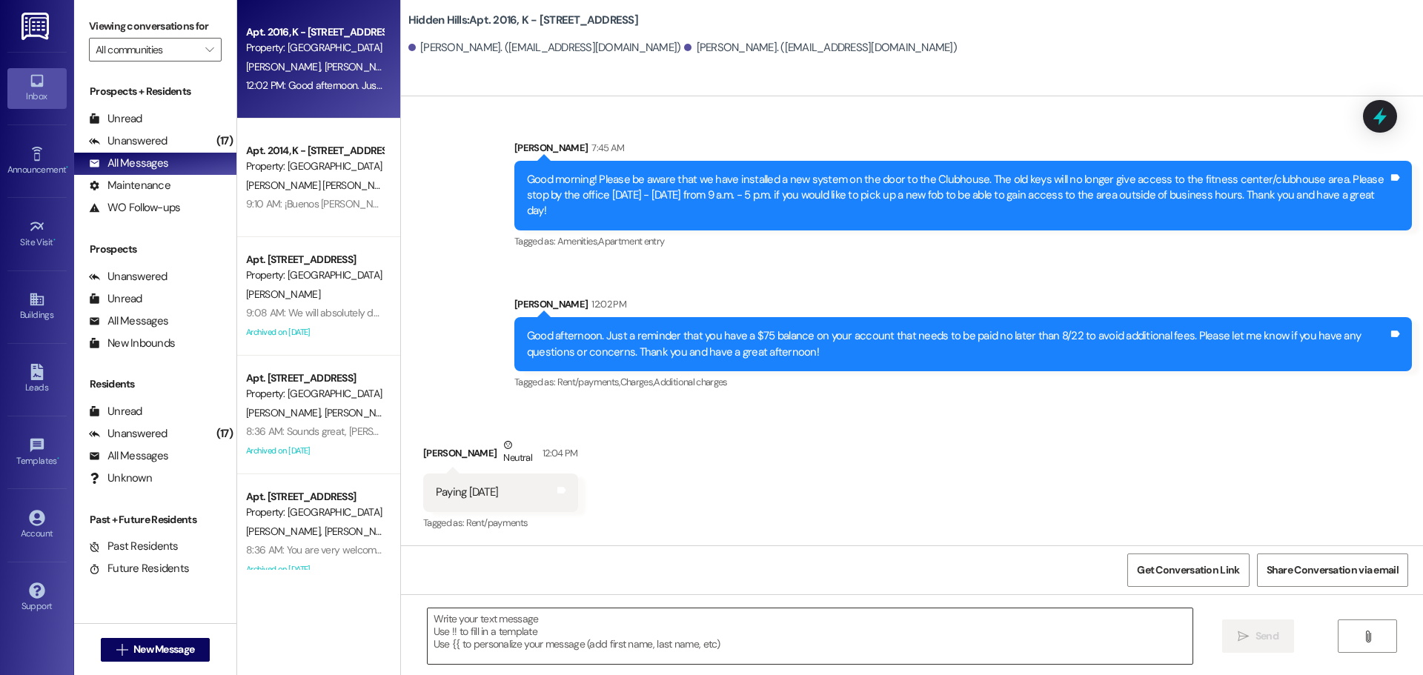
click at [514, 621] on textarea at bounding box center [810, 637] width 765 height 56
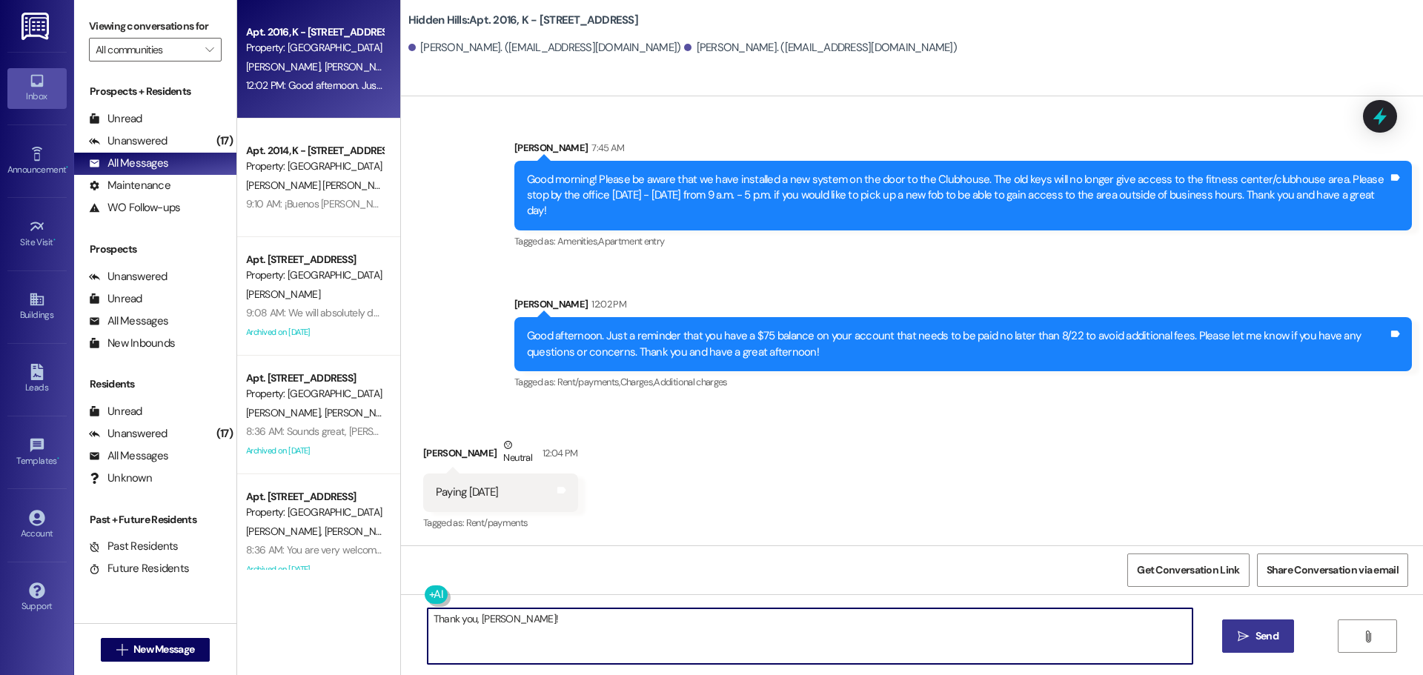
type textarea "Thank you, [PERSON_NAME]!"
click at [1247, 635] on icon "" at bounding box center [1243, 637] width 11 height 12
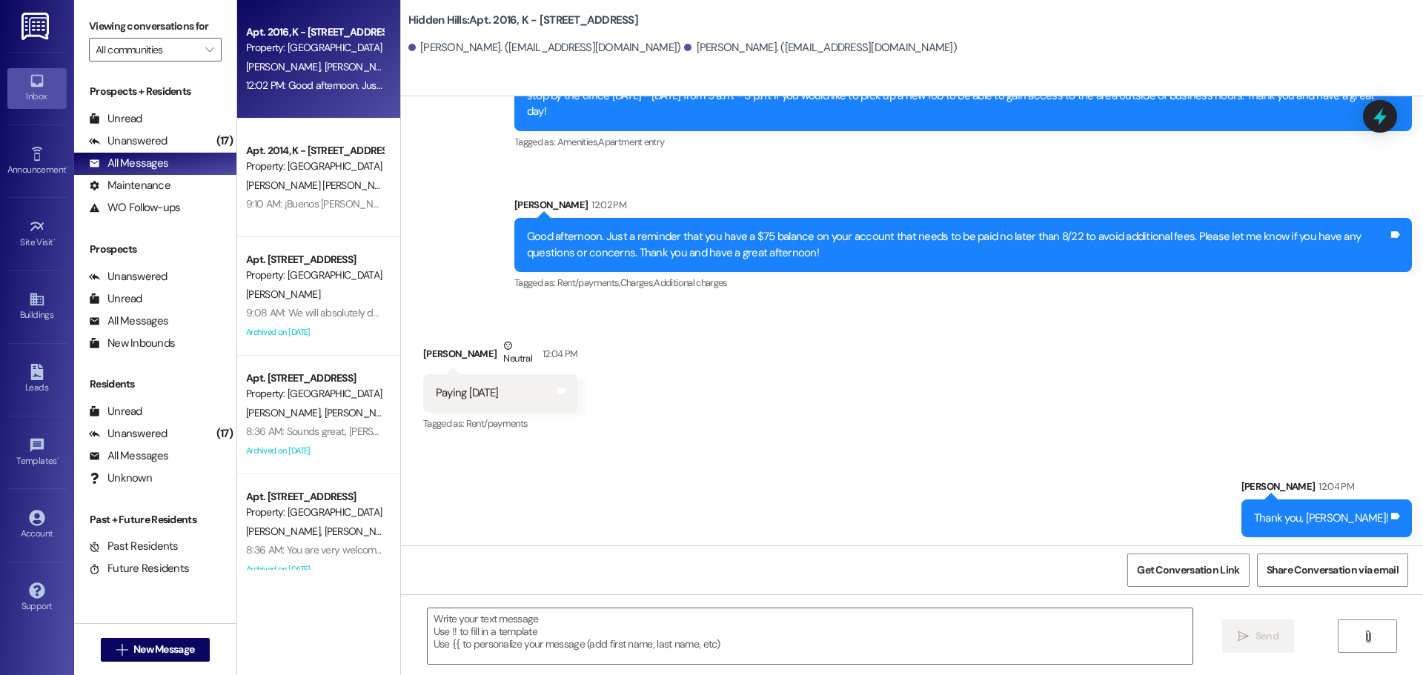
scroll to position [4169, 0]
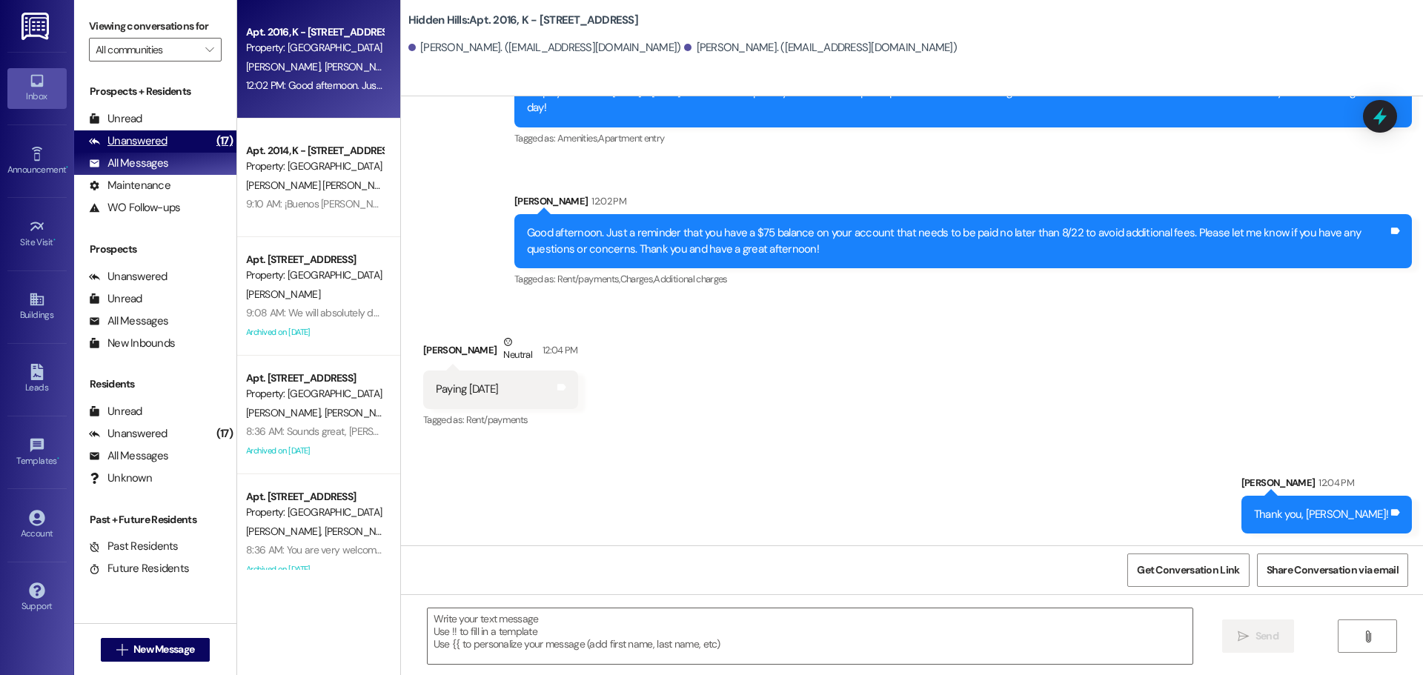
click at [154, 139] on div "Unanswered" at bounding box center [128, 141] width 79 height 16
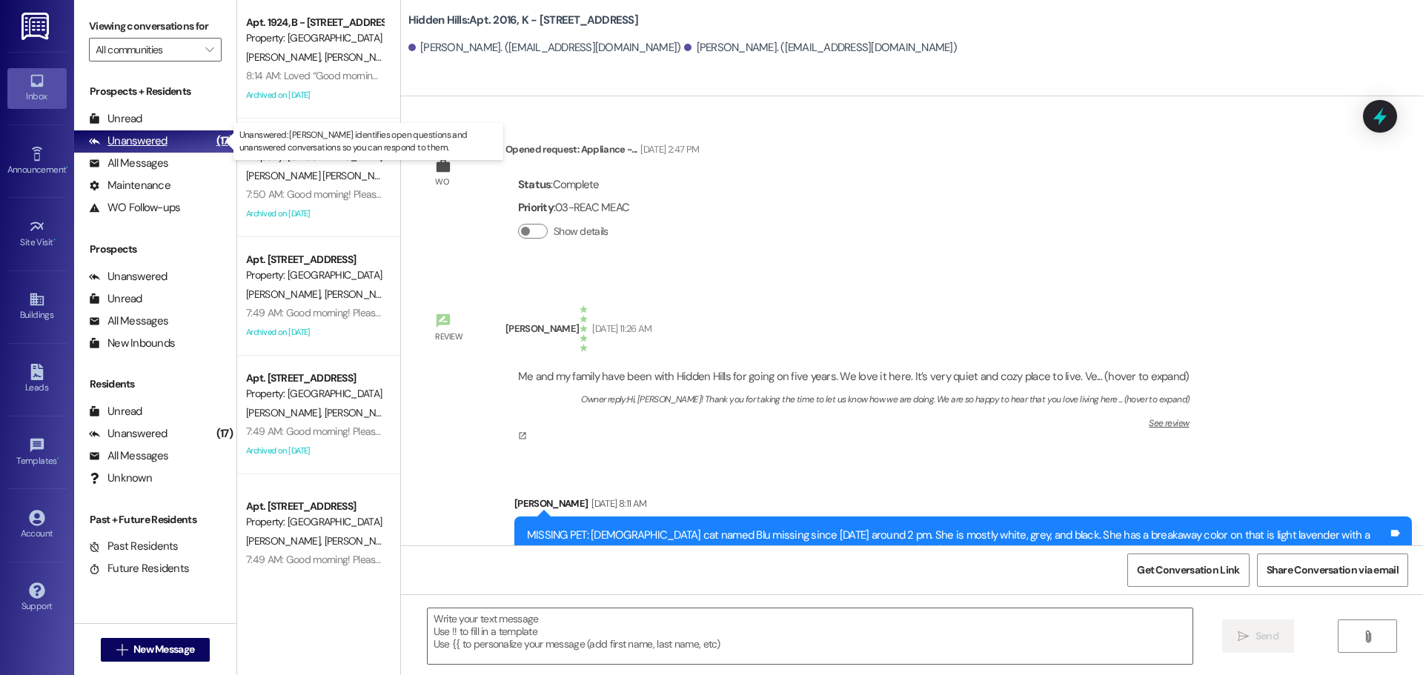
type textarea "Fetching suggested responses. Please feel free to read through the conversation…"
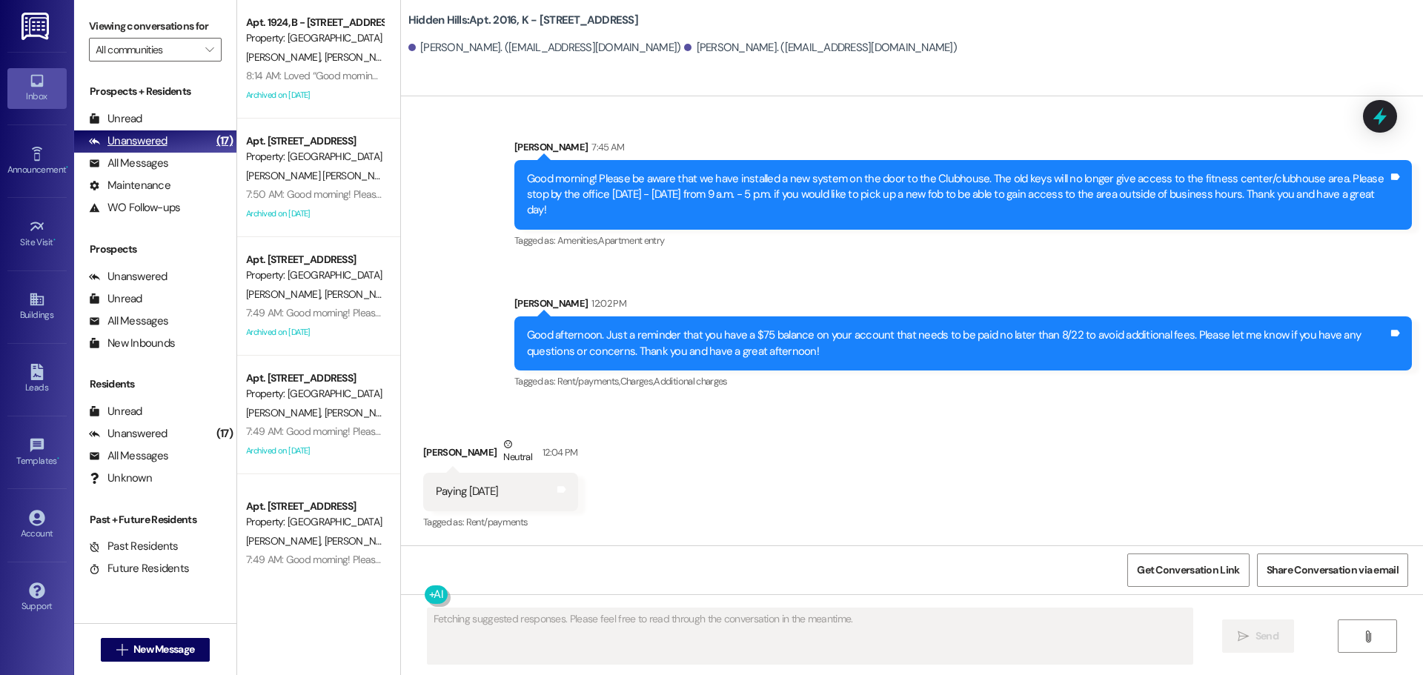
scroll to position [4065, 0]
